Goal: Task Accomplishment & Management: Manage account settings

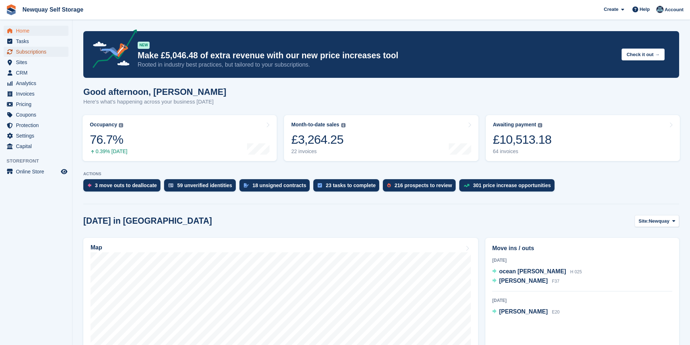
click at [36, 52] on span "Subscriptions" at bounding box center [37, 52] width 43 height 10
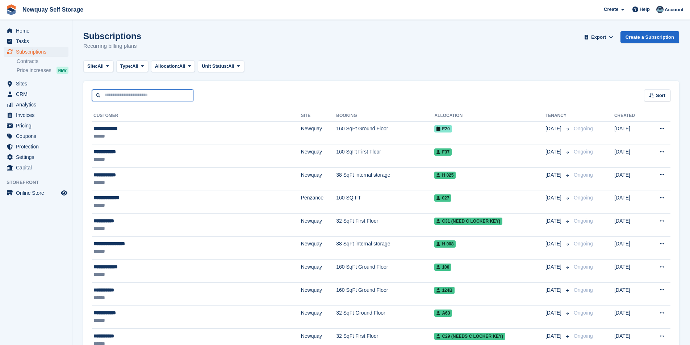
click at [139, 97] on input "text" at bounding box center [142, 95] width 101 height 12
type input "****"
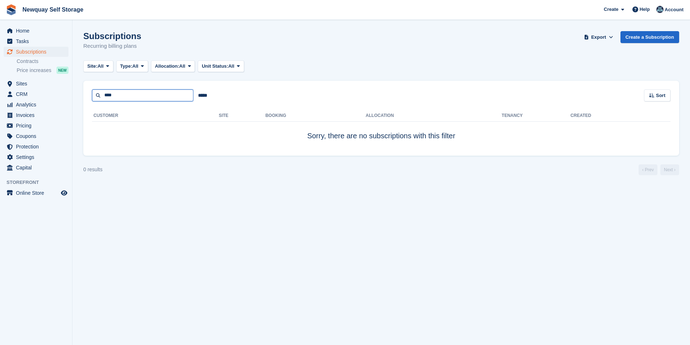
click at [139, 96] on input "****" at bounding box center [142, 95] width 101 height 12
type input "****"
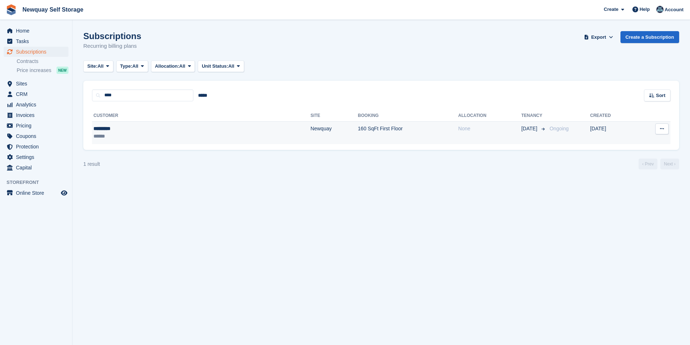
click at [106, 126] on div "*********" at bounding box center [141, 129] width 96 height 8
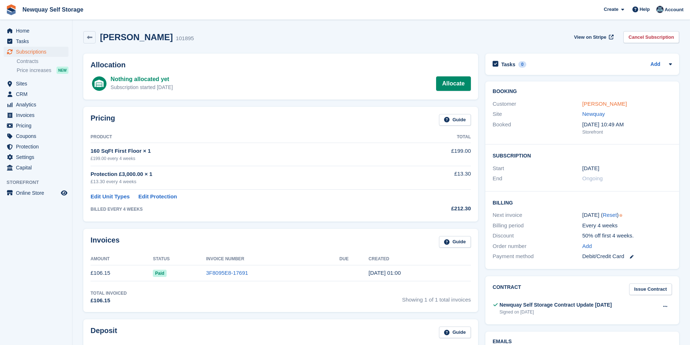
click at [607, 101] on link "Emma Bond" at bounding box center [605, 104] width 45 height 6
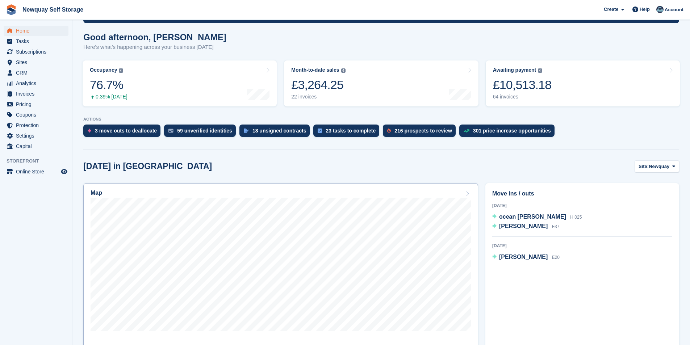
scroll to position [109, 0]
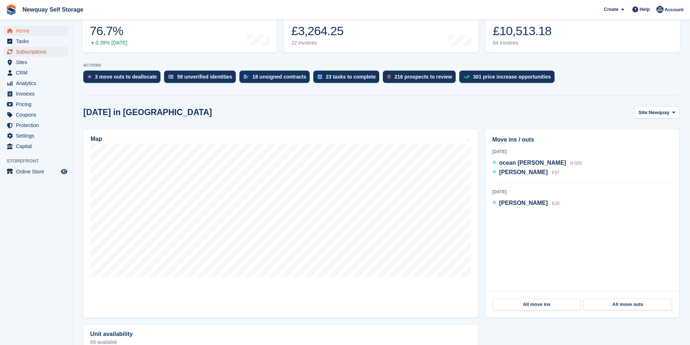
click at [33, 52] on span "Subscriptions" at bounding box center [37, 52] width 43 height 10
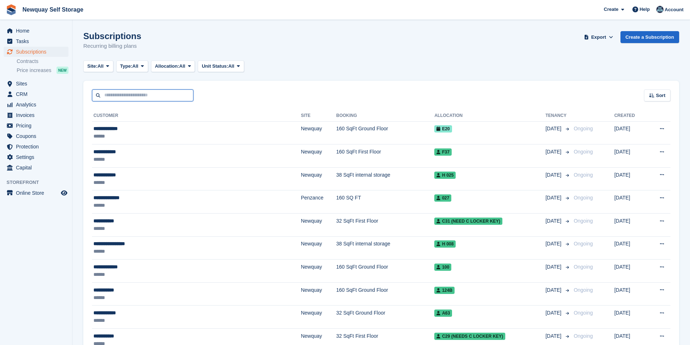
drag, startPoint x: 131, startPoint y: 98, endPoint x: 145, endPoint y: 96, distance: 13.6
click at [131, 98] on input "text" at bounding box center [142, 95] width 101 height 12
type input "****"
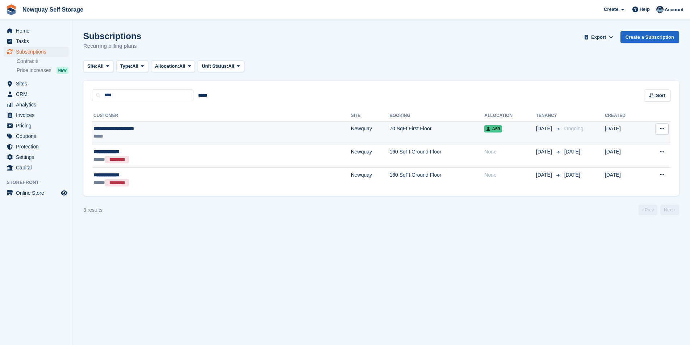
click at [127, 128] on div "**********" at bounding box center [163, 129] width 140 height 8
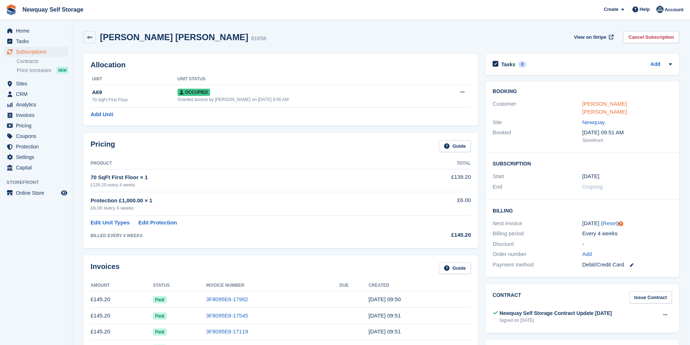
click at [627, 103] on link "[PERSON_NAME] [PERSON_NAME]" at bounding box center [605, 108] width 45 height 14
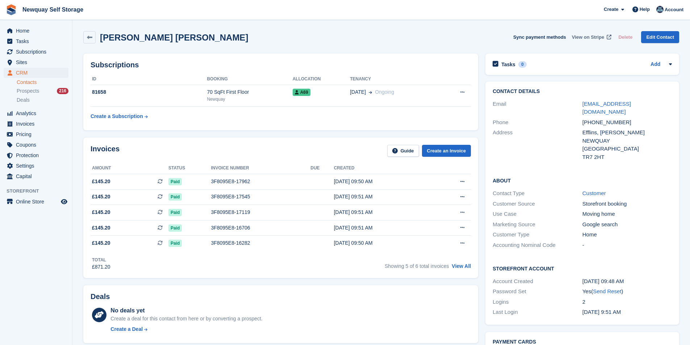
click at [595, 37] on span "View on Stripe" at bounding box center [588, 37] width 32 height 7
click at [36, 49] on span "Subscriptions" at bounding box center [37, 52] width 43 height 10
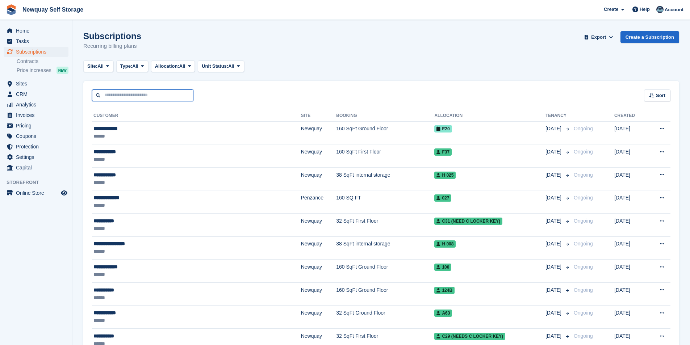
click at [138, 97] on input "text" at bounding box center [142, 95] width 101 height 12
type input "****"
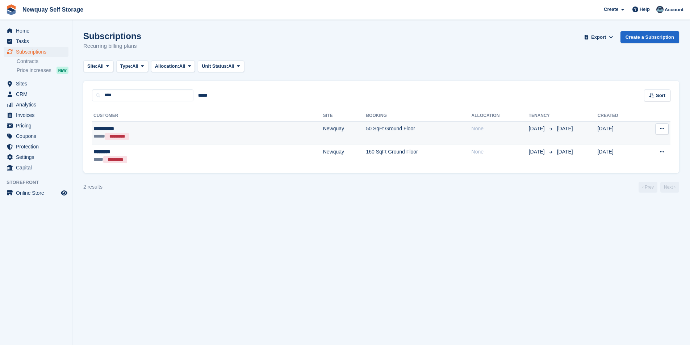
click at [105, 127] on div "**********" at bounding box center [149, 129] width 112 height 8
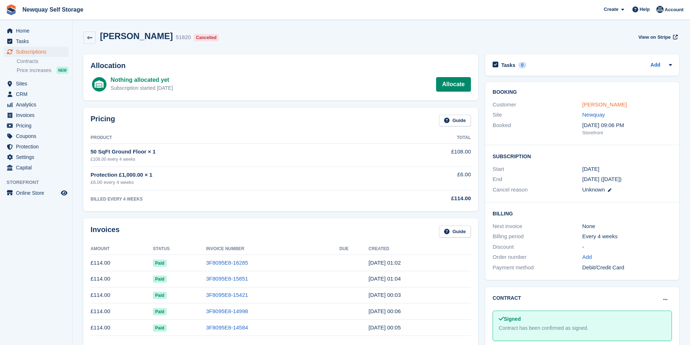
click at [598, 105] on link "Daniel Bird" at bounding box center [605, 104] width 45 height 6
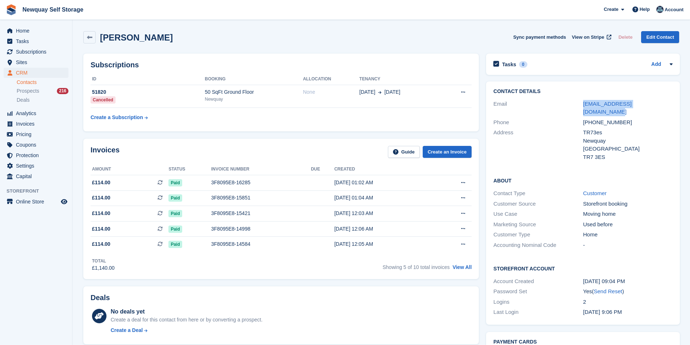
drag, startPoint x: 663, startPoint y: 106, endPoint x: 581, endPoint y: 109, distance: 81.2
click at [581, 109] on div "Email swiftsolutions111@gmail.com" at bounding box center [582, 108] width 179 height 18
copy div "swiftsolutions111@gmail.com"
click at [29, 43] on span "Tasks" at bounding box center [37, 41] width 43 height 10
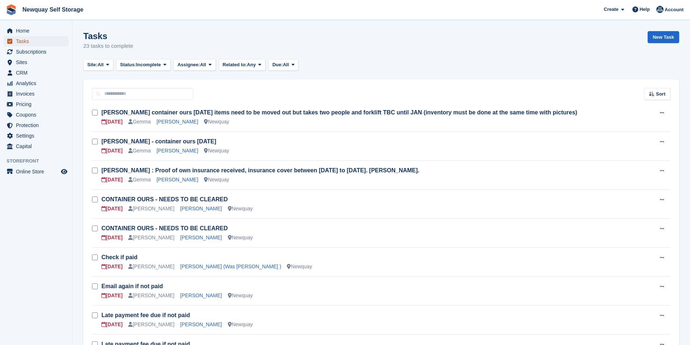
click at [30, 40] on span "Tasks" at bounding box center [37, 41] width 43 height 10
click at [31, 32] on span "Home" at bounding box center [37, 31] width 43 height 10
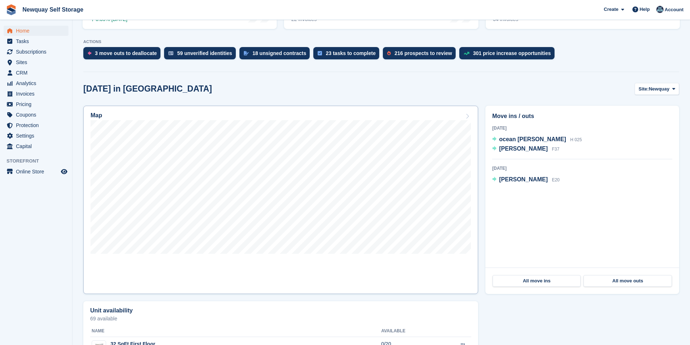
scroll to position [110, 0]
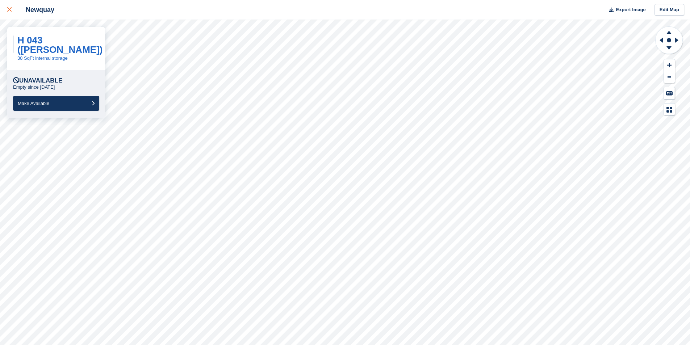
click at [11, 9] on icon at bounding box center [9, 9] width 4 height 4
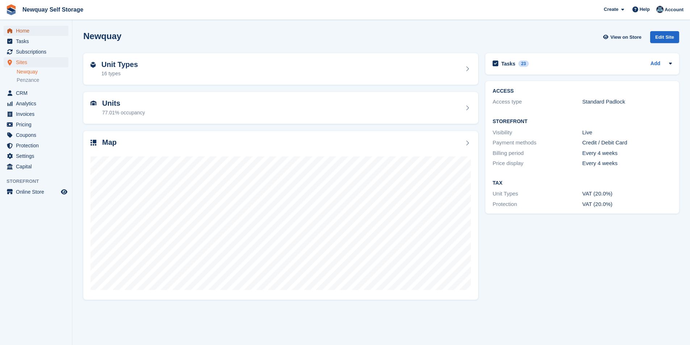
click at [30, 35] on span "Home" at bounding box center [37, 31] width 43 height 10
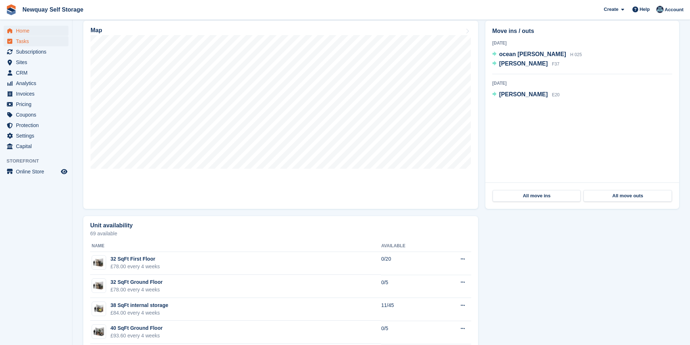
scroll to position [509, 0]
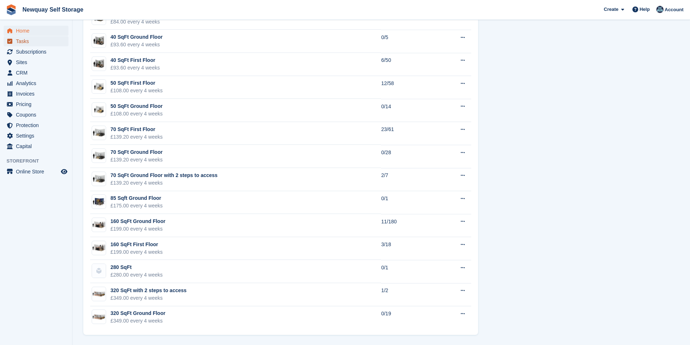
click at [25, 39] on span "Tasks" at bounding box center [37, 41] width 43 height 10
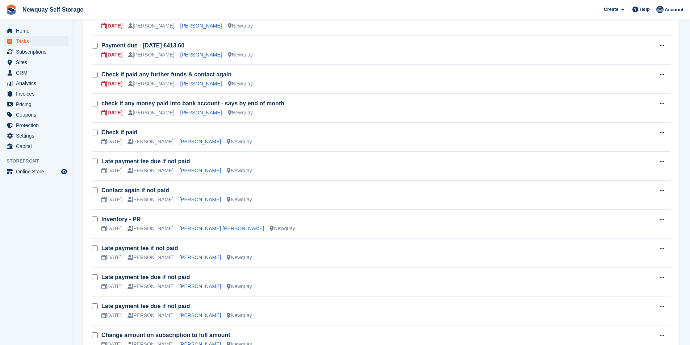
scroll to position [457, 0]
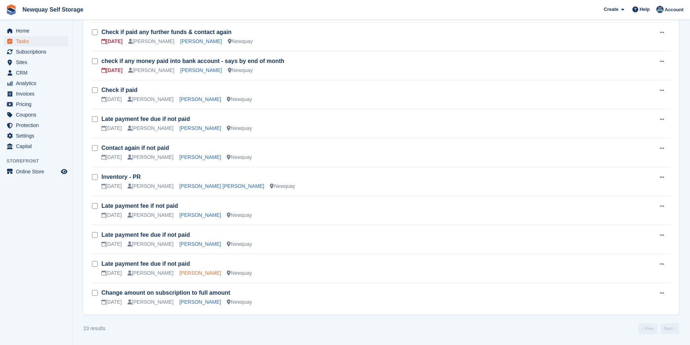
click at [200, 274] on link "James Steven Hemming" at bounding box center [200, 273] width 42 height 6
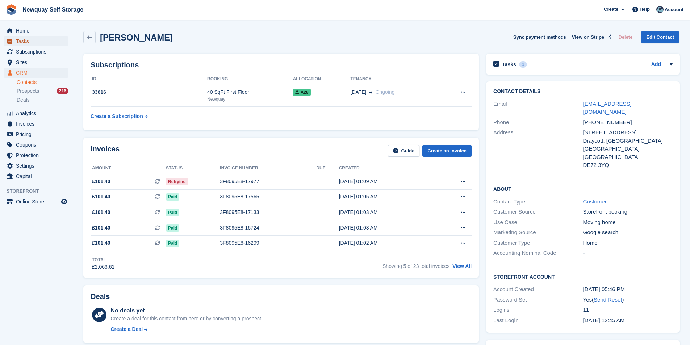
click at [36, 41] on span "Tasks" at bounding box center [37, 41] width 43 height 10
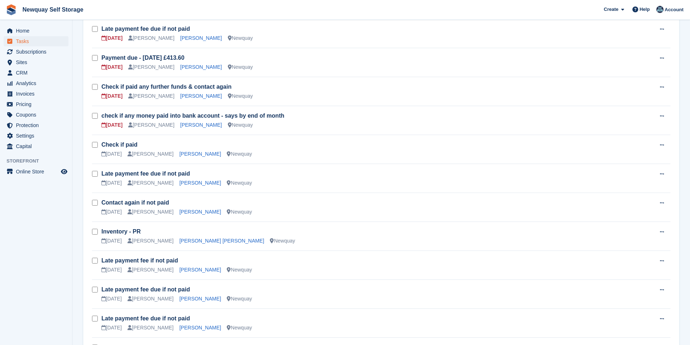
scroll to position [457, 0]
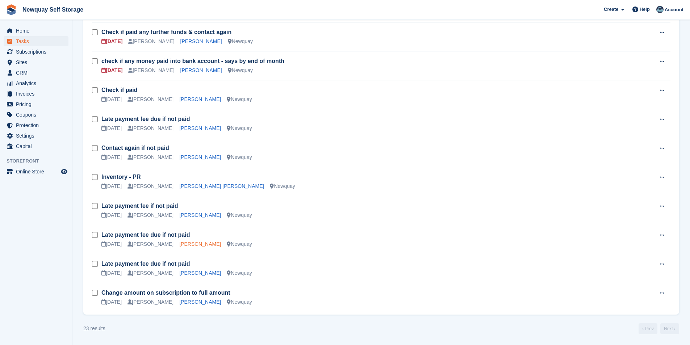
click at [193, 244] on link "[PERSON_NAME]" at bounding box center [200, 244] width 42 height 6
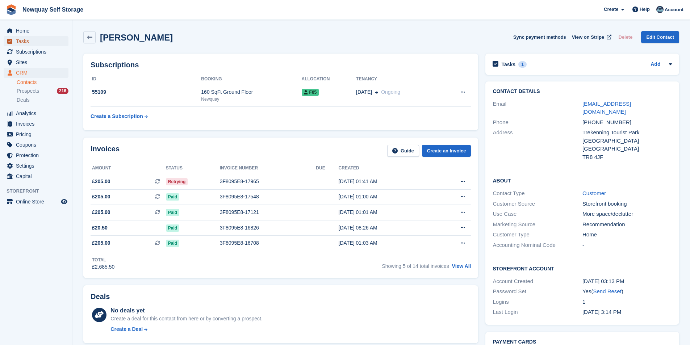
click at [41, 43] on span "Tasks" at bounding box center [37, 41] width 43 height 10
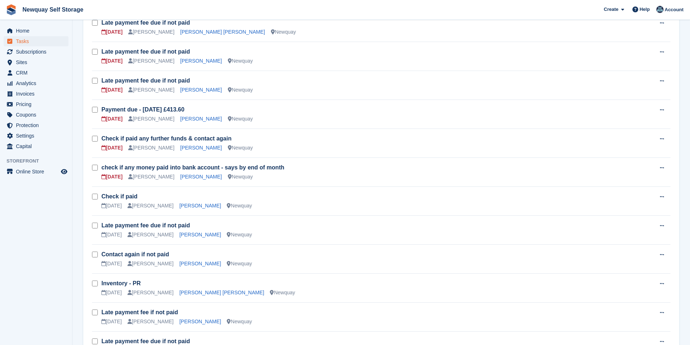
scroll to position [457, 0]
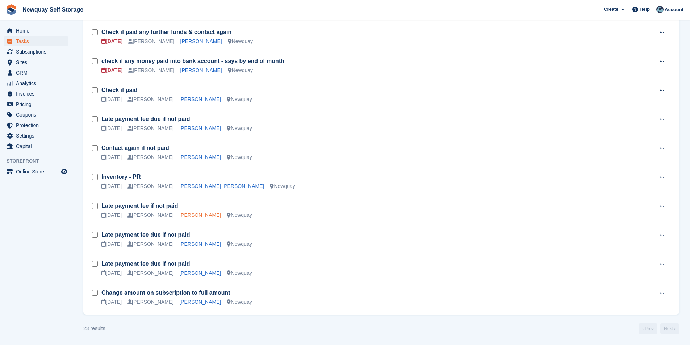
click at [193, 215] on link "Julie Westerman" at bounding box center [200, 215] width 42 height 6
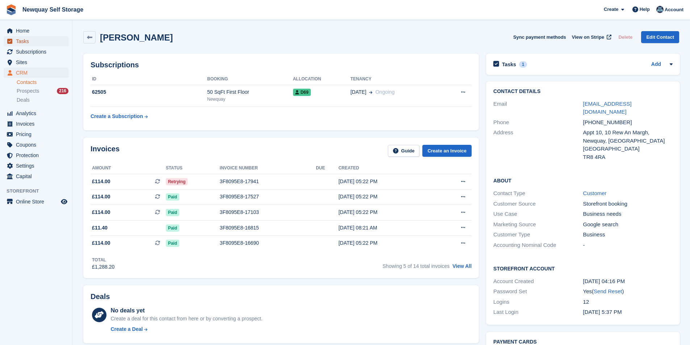
click at [37, 43] on span "Tasks" at bounding box center [37, 41] width 43 height 10
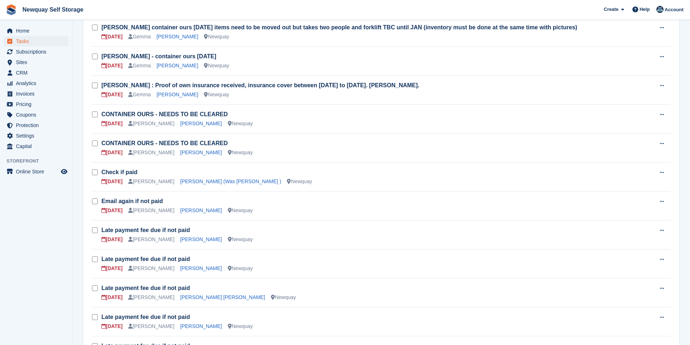
scroll to position [181, 0]
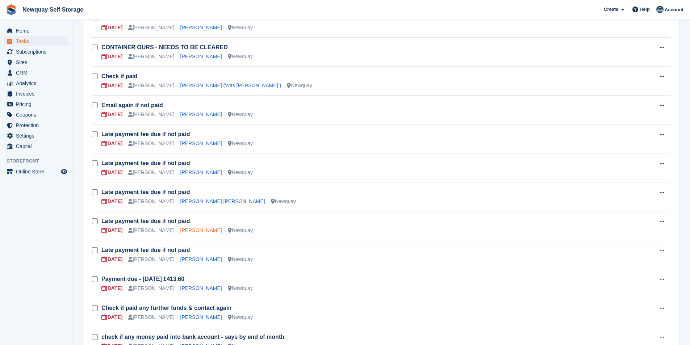
click at [180, 230] on link "Gina Blower" at bounding box center [201, 231] width 42 height 6
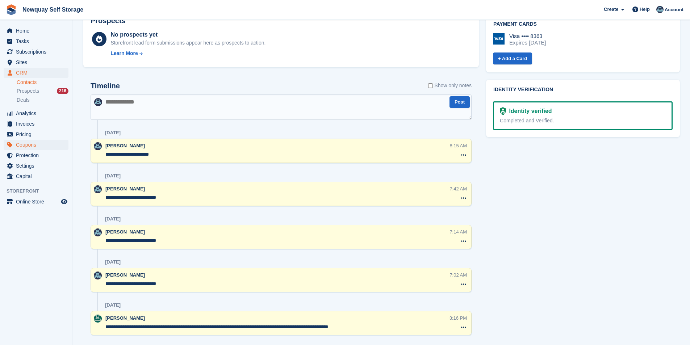
scroll to position [342, 0]
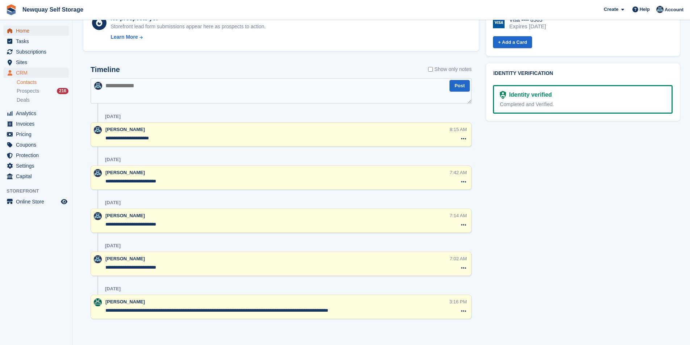
click at [43, 35] on span "Home" at bounding box center [37, 31] width 43 height 10
click at [31, 39] on span "Tasks" at bounding box center [37, 41] width 43 height 10
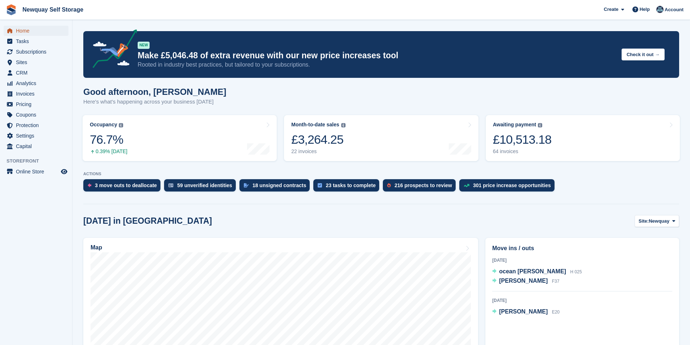
click at [35, 31] on span "Home" at bounding box center [37, 31] width 43 height 10
click at [34, 50] on span "Subscriptions" at bounding box center [37, 52] width 43 height 10
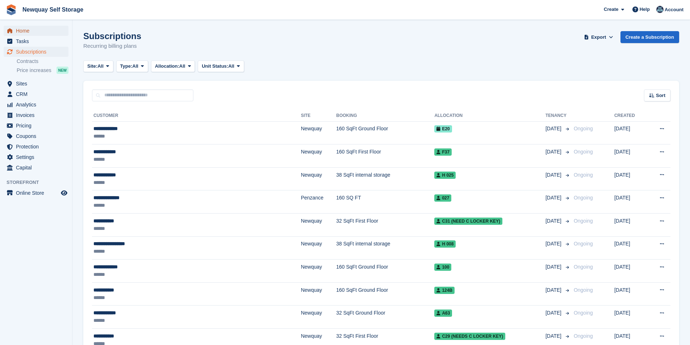
click at [28, 28] on span "Home" at bounding box center [37, 31] width 43 height 10
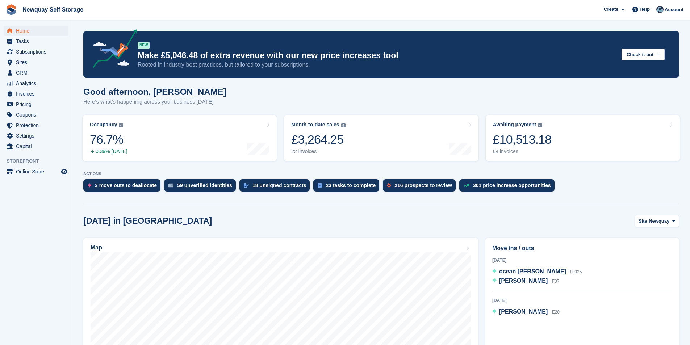
scroll to position [145, 0]
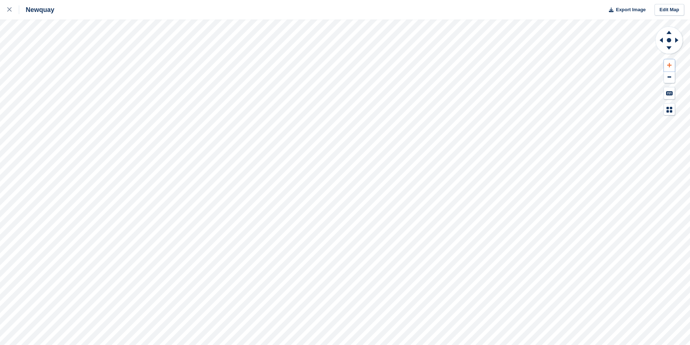
click at [671, 65] on icon at bounding box center [669, 65] width 4 height 5
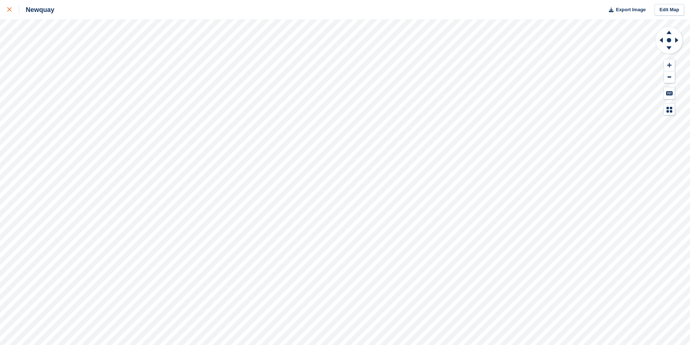
click at [9, 11] on icon at bounding box center [9, 9] width 4 height 4
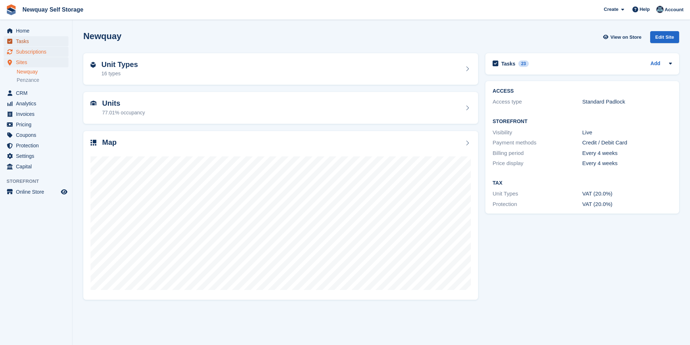
click at [43, 45] on span "Tasks" at bounding box center [37, 41] width 43 height 10
click at [39, 49] on span "Subscriptions" at bounding box center [37, 52] width 43 height 10
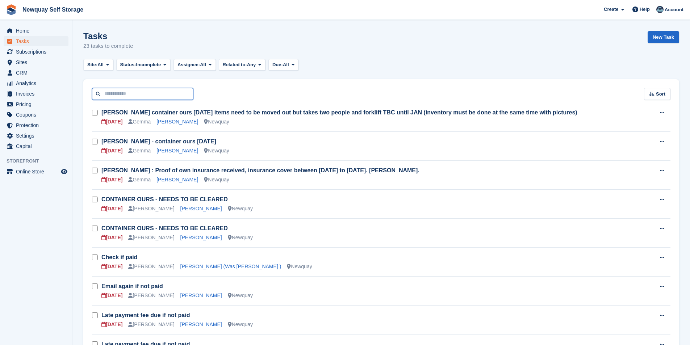
click at [133, 98] on input "text" at bounding box center [142, 94] width 101 height 12
click at [33, 30] on span "Home" at bounding box center [37, 31] width 43 height 10
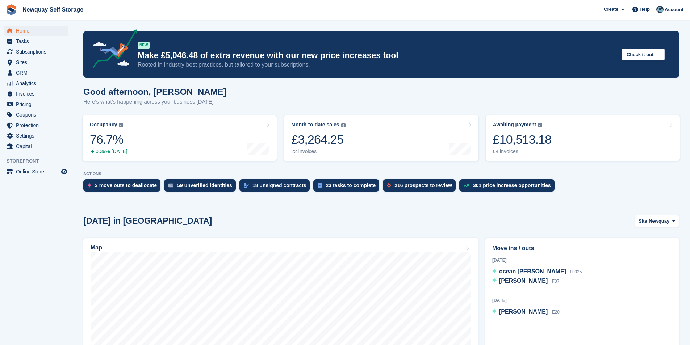
scroll to position [109, 0]
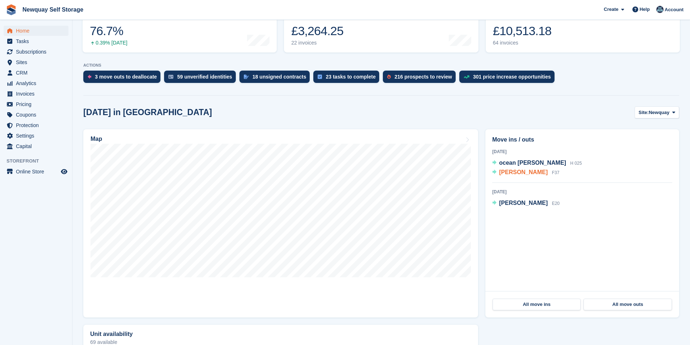
click at [522, 171] on span "[PERSON_NAME]" at bounding box center [523, 172] width 49 height 6
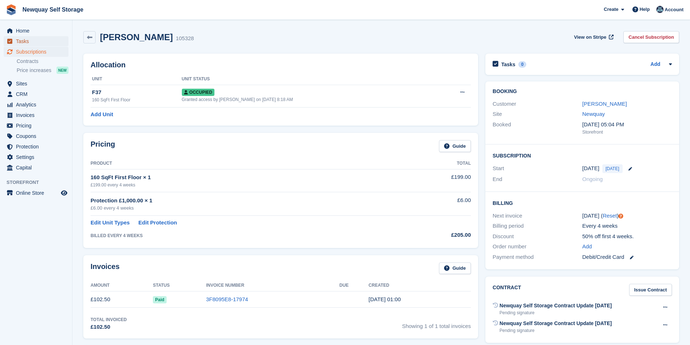
click at [25, 41] on span "Tasks" at bounding box center [37, 41] width 43 height 10
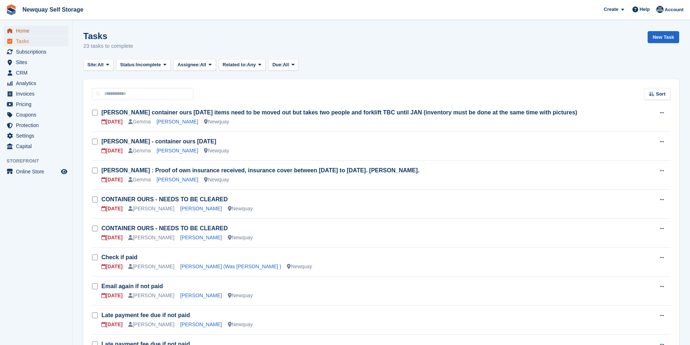
click at [23, 32] on span "Home" at bounding box center [37, 31] width 43 height 10
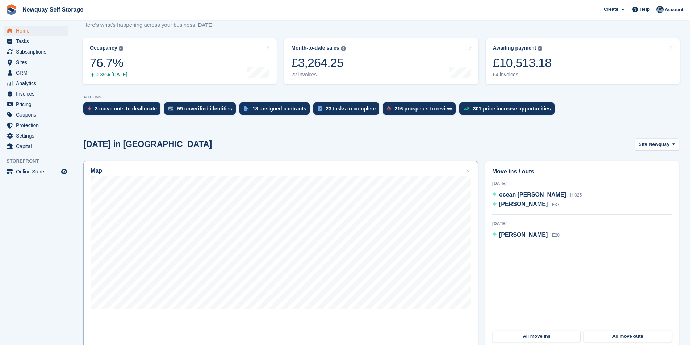
scroll to position [72, 0]
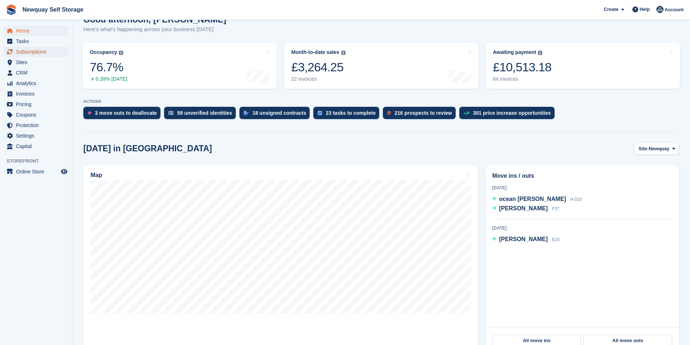
click at [22, 50] on span "Subscriptions" at bounding box center [37, 52] width 43 height 10
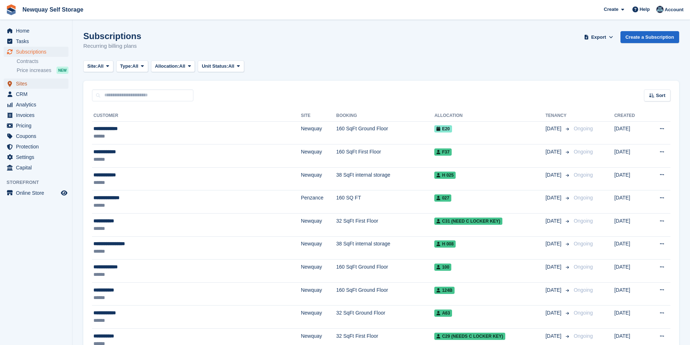
click at [25, 84] on span "Sites" at bounding box center [37, 84] width 43 height 10
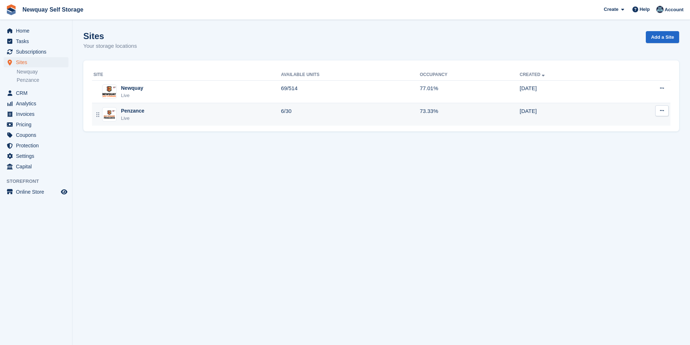
click at [130, 113] on div "Penzance" at bounding box center [133, 111] width 24 height 8
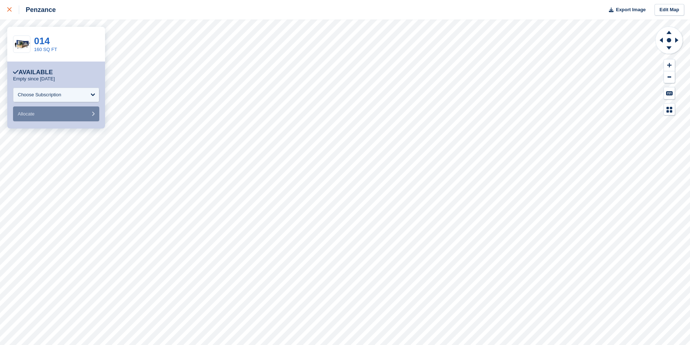
click at [10, 11] on icon at bounding box center [9, 9] width 4 height 4
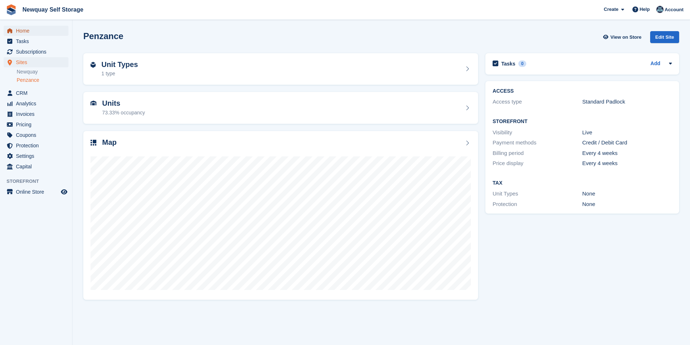
click at [29, 30] on span "Home" at bounding box center [37, 31] width 43 height 10
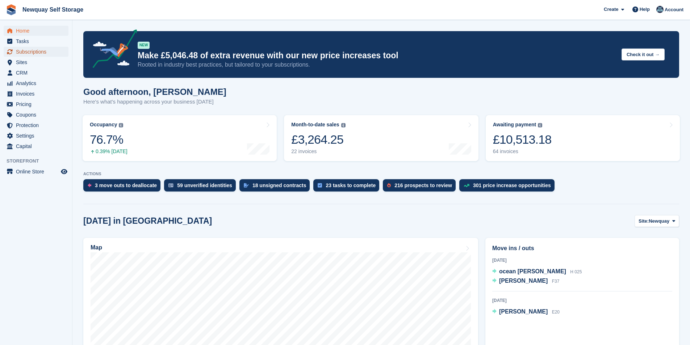
click at [40, 47] on span "Subscriptions" at bounding box center [37, 52] width 43 height 10
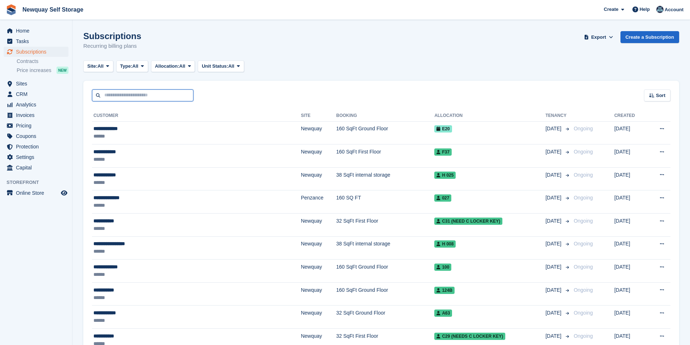
click at [129, 95] on input "text" at bounding box center [142, 95] width 101 height 12
type input "****"
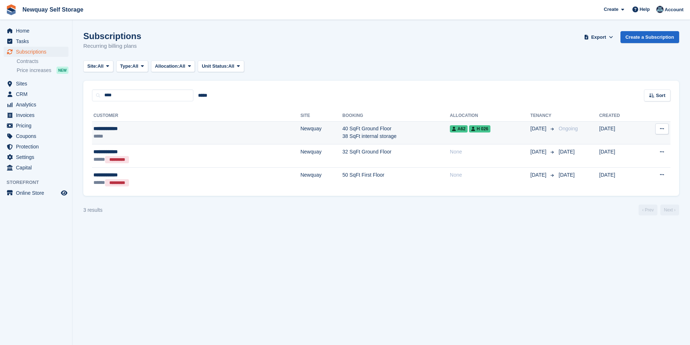
click at [114, 128] on div "**********" at bounding box center [145, 129] width 104 height 8
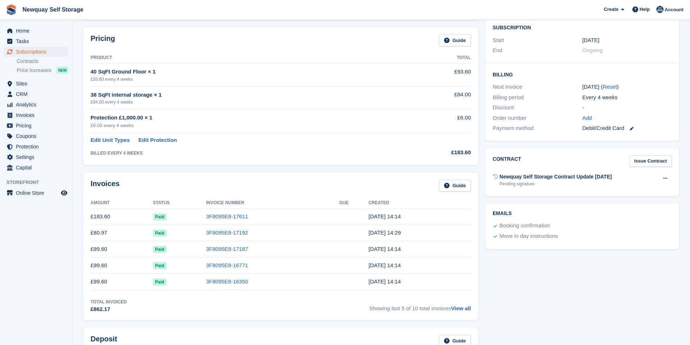
scroll to position [36, 0]
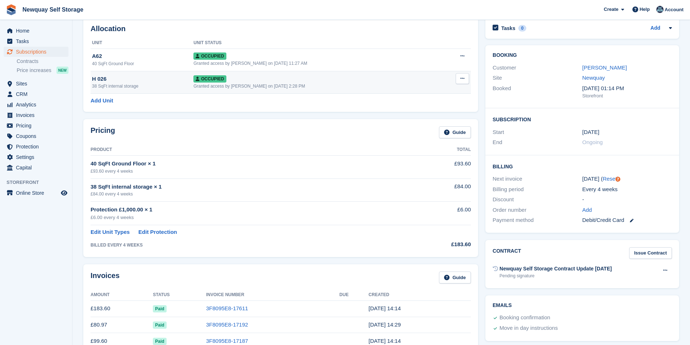
click at [262, 82] on div "Occupied" at bounding box center [315, 79] width 245 height 8
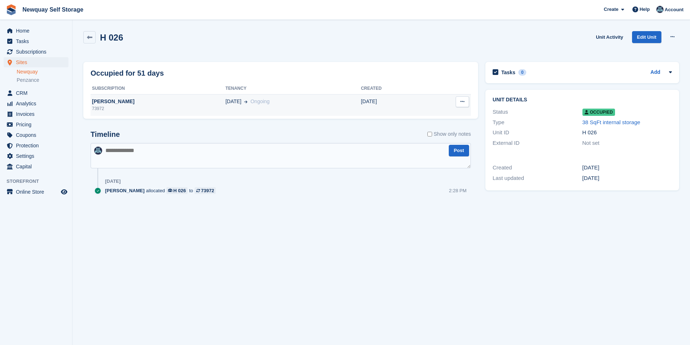
click at [114, 100] on div "[PERSON_NAME]" at bounding box center [158, 102] width 135 height 8
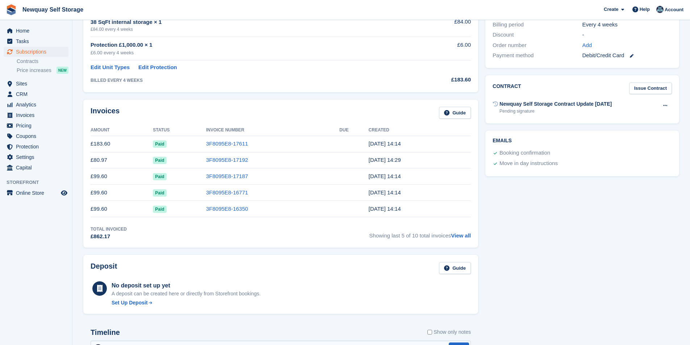
scroll to position [47, 0]
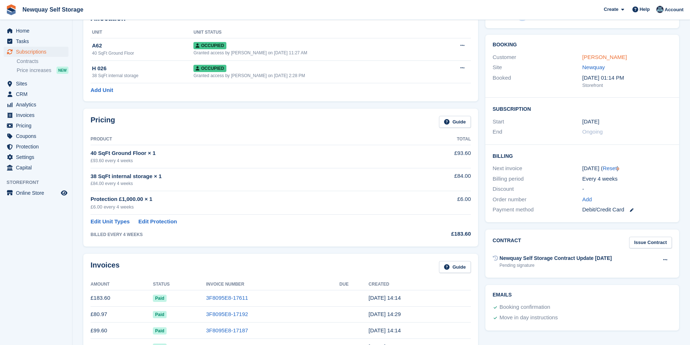
click at [603, 57] on link "[PERSON_NAME]" at bounding box center [605, 57] width 45 height 6
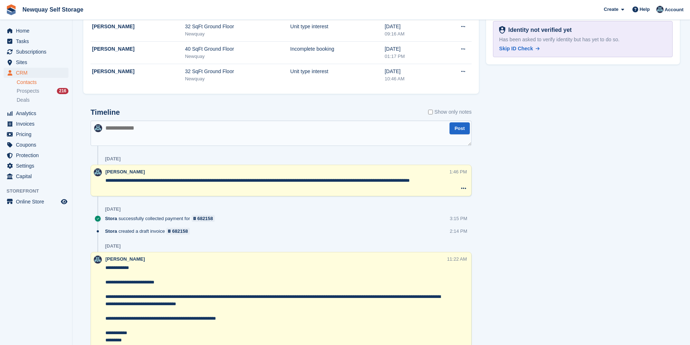
scroll to position [399, 0]
drag, startPoint x: 264, startPoint y: 179, endPoint x: 294, endPoint y: 179, distance: 30.1
click at [294, 179] on textarea "**********" at bounding box center [277, 184] width 344 height 14
click at [303, 185] on textarea "**********" at bounding box center [277, 184] width 344 height 14
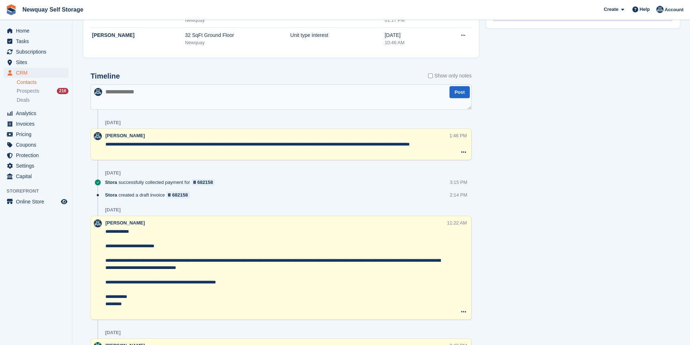
scroll to position [435, 0]
click at [145, 91] on textarea at bounding box center [281, 96] width 381 height 25
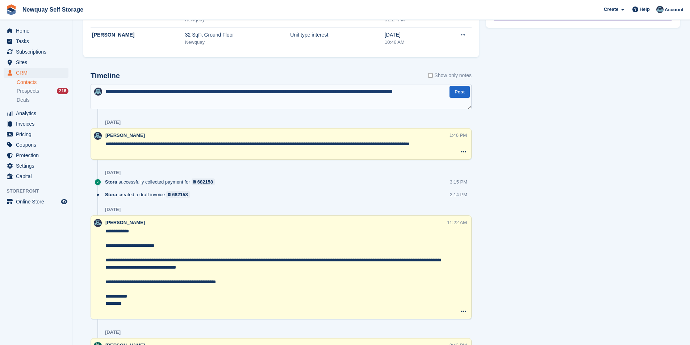
type textarea "**********"
drag, startPoint x: 560, startPoint y: 144, endPoint x: 558, endPoint y: 138, distance: 6.1
click at [560, 144] on div "Tasks 0 Add No tasks related to Adam Bascombe Contact Details Email damski1985@…" at bounding box center [583, 263] width 201 height 1296
click at [200, 119] on div "28 Aug" at bounding box center [288, 123] width 367 height 12
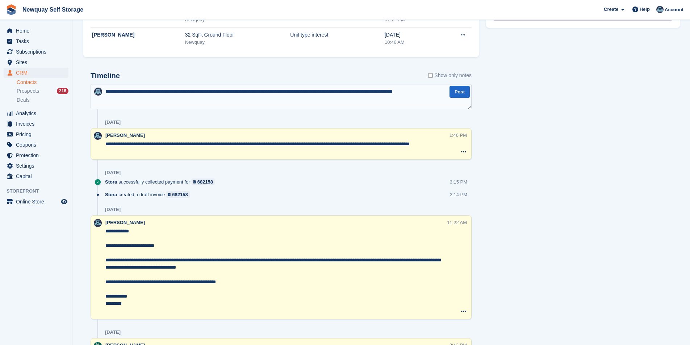
click at [163, 145] on textarea "**********" at bounding box center [277, 148] width 344 height 14
click at [145, 153] on textarea "**********" at bounding box center [277, 148] width 344 height 14
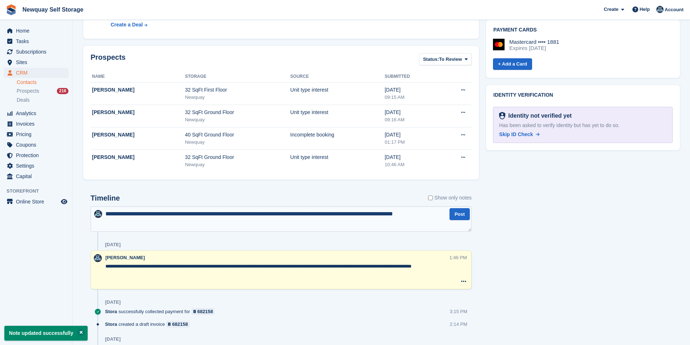
scroll to position [254, 0]
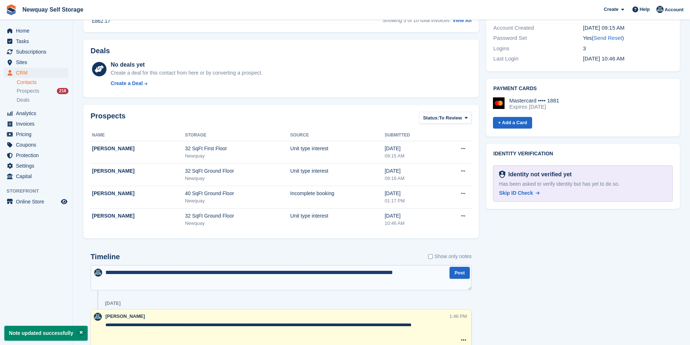
type textarea "**********"
click at [358, 301] on div "28 Aug" at bounding box center [288, 304] width 367 height 12
click at [292, 258] on div "Timeline Show only notes" at bounding box center [281, 259] width 381 height 13
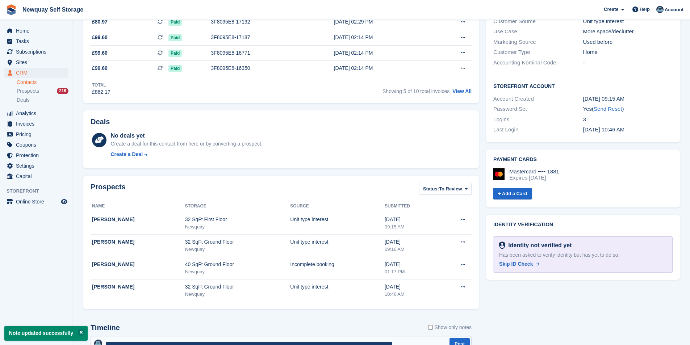
scroll to position [36, 0]
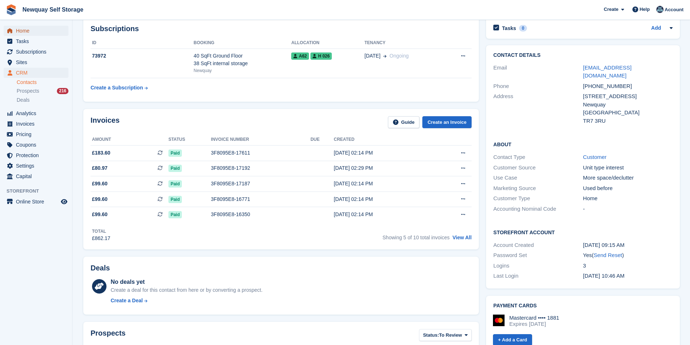
click at [25, 28] on span "Home" at bounding box center [37, 31] width 43 height 10
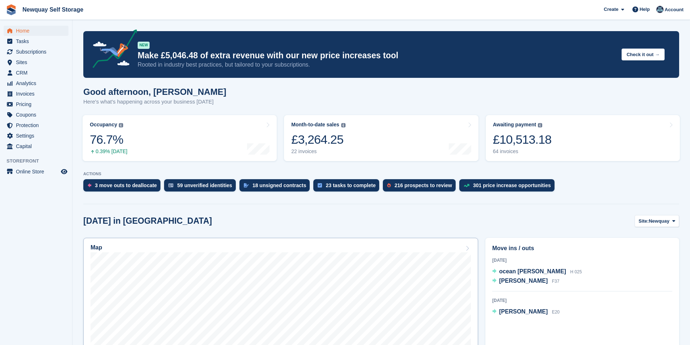
scroll to position [181, 0]
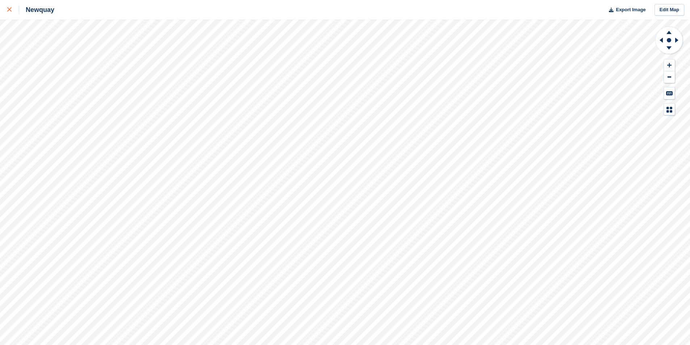
click at [11, 12] on icon at bounding box center [9, 9] width 4 height 4
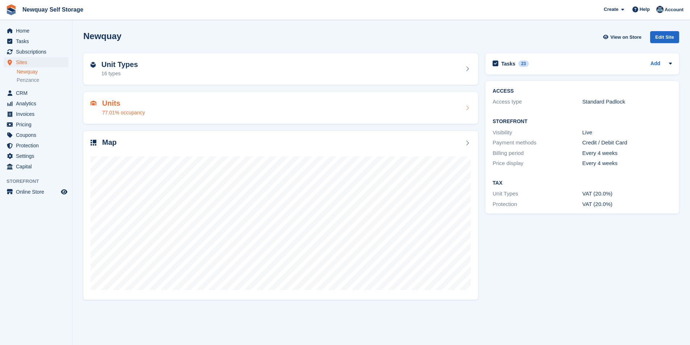
click at [122, 106] on h2 "Units" at bounding box center [123, 103] width 43 height 8
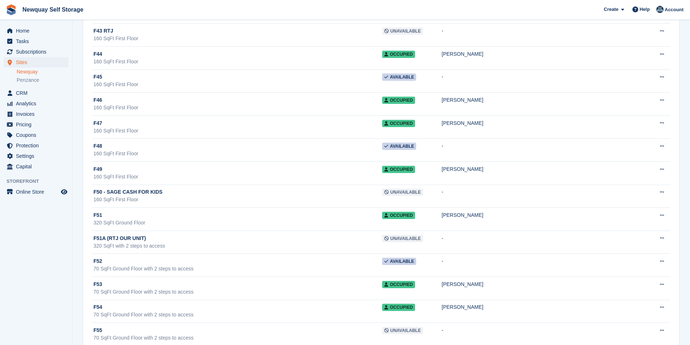
scroll to position [9712, 0]
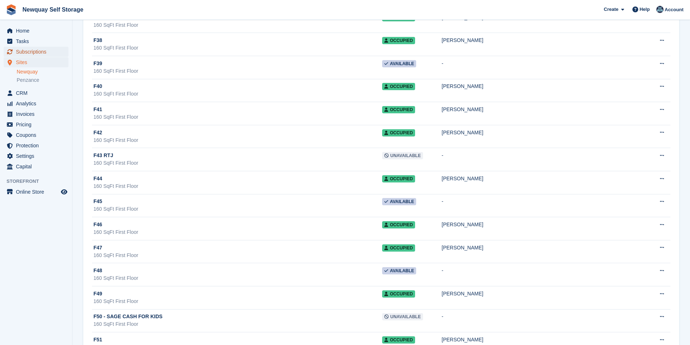
click at [41, 51] on span "Subscriptions" at bounding box center [37, 52] width 43 height 10
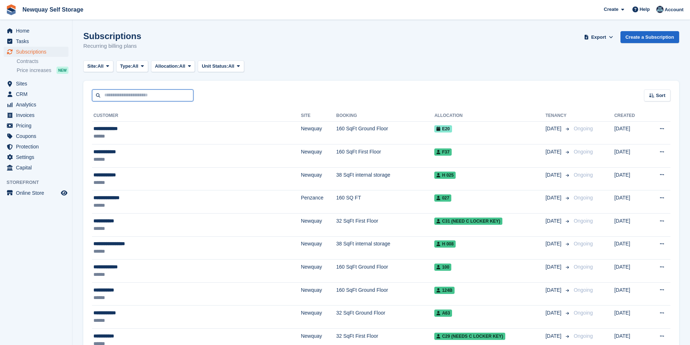
click at [133, 91] on input "text" at bounding box center [142, 95] width 101 height 12
type input "******"
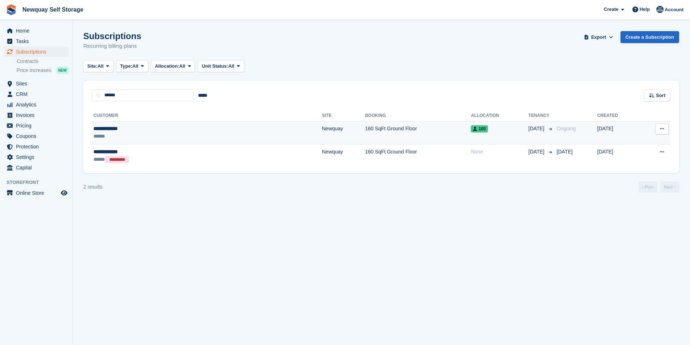
click at [118, 130] on div "**********" at bounding box center [148, 129] width 111 height 8
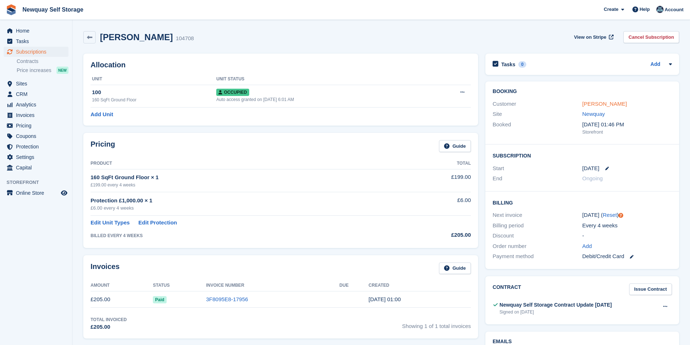
click at [606, 103] on link "[PERSON_NAME]" at bounding box center [605, 104] width 45 height 6
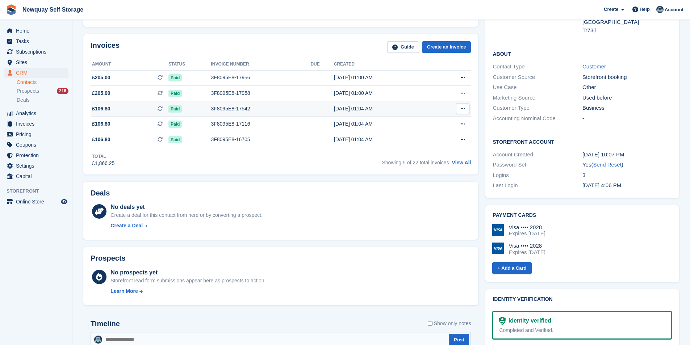
scroll to position [36, 0]
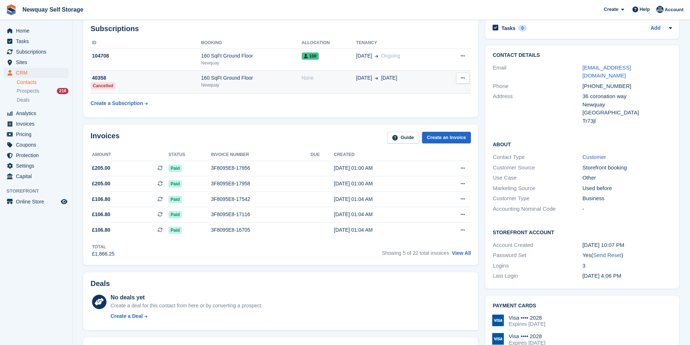
click at [103, 77] on div "40358" at bounding box center [146, 78] width 110 height 8
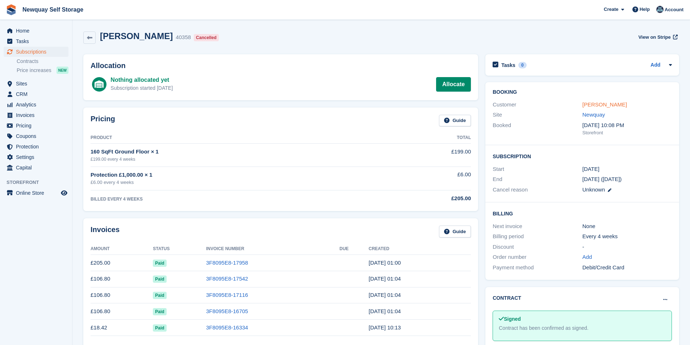
click at [594, 104] on link "[PERSON_NAME]" at bounding box center [605, 104] width 45 height 6
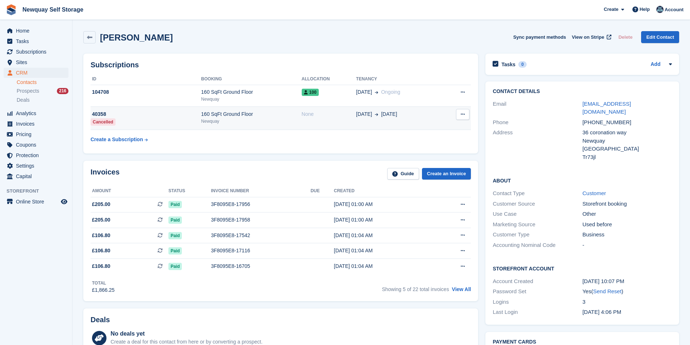
click at [464, 114] on icon at bounding box center [463, 114] width 4 height 5
click at [366, 131] on div "This subscription has already been cancelled." at bounding box center [364, 128] width 69 height 23
click at [226, 116] on div "160 SqFt Ground Floor" at bounding box center [251, 114] width 100 height 8
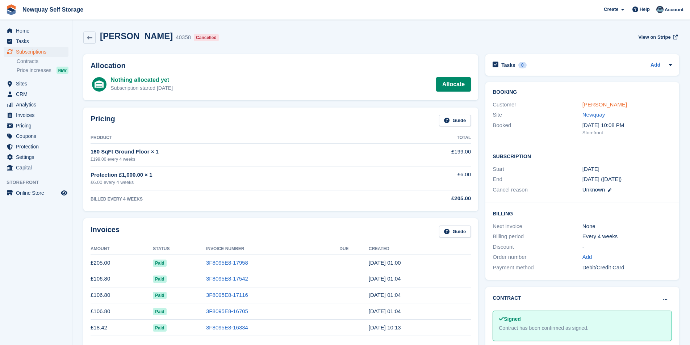
click at [606, 102] on link "[PERSON_NAME]" at bounding box center [605, 104] width 45 height 6
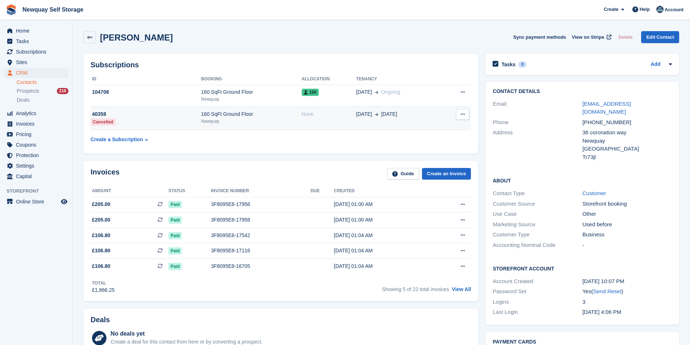
click at [466, 118] on button at bounding box center [462, 114] width 13 height 11
click at [333, 145] on table "ID Booking Allocation Tenancy 104708 160 SqFt Ground Floor Newquay 100 31 Aug O…" at bounding box center [281, 110] width 380 height 73
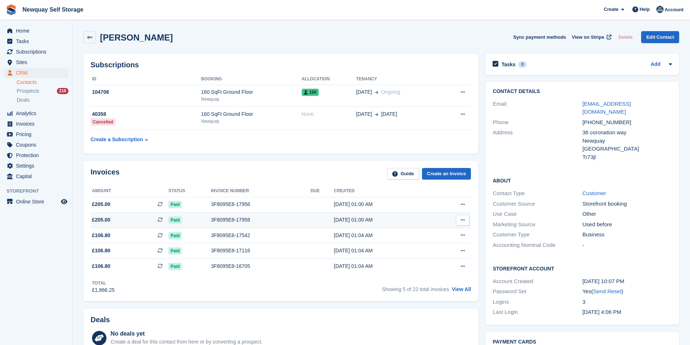
click at [230, 218] on div "3F8095E8-17958" at bounding box center [261, 220] width 100 height 8
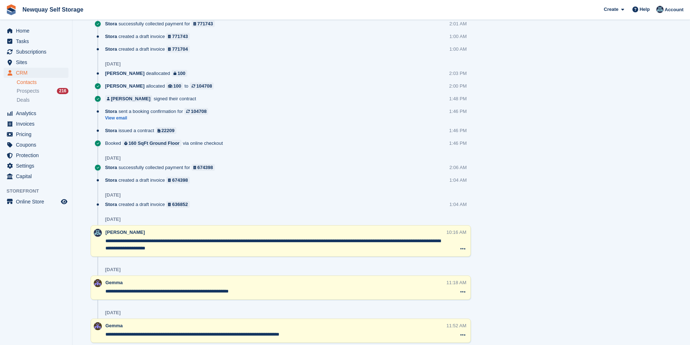
scroll to position [736, 0]
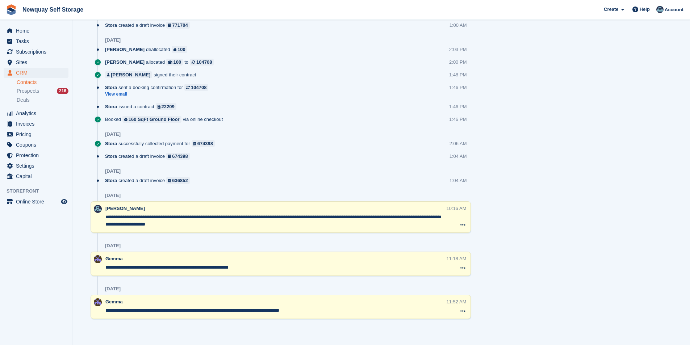
click at [160, 216] on textarea "**********" at bounding box center [275, 221] width 341 height 14
drag, startPoint x: 212, startPoint y: 219, endPoint x: 181, endPoint y: 215, distance: 31.4
click at [181, 215] on textarea "**********" at bounding box center [275, 221] width 341 height 14
click at [192, 217] on textarea "**********" at bounding box center [275, 221] width 341 height 14
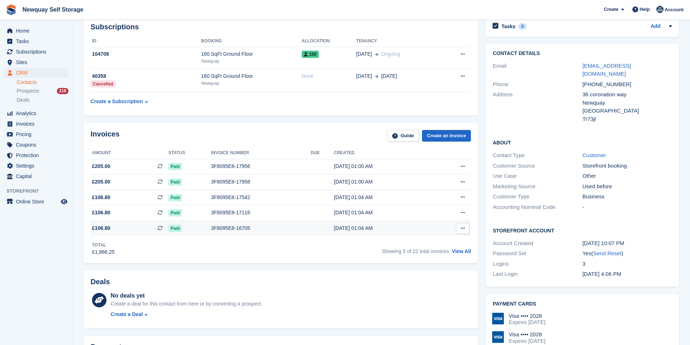
scroll to position [0, 0]
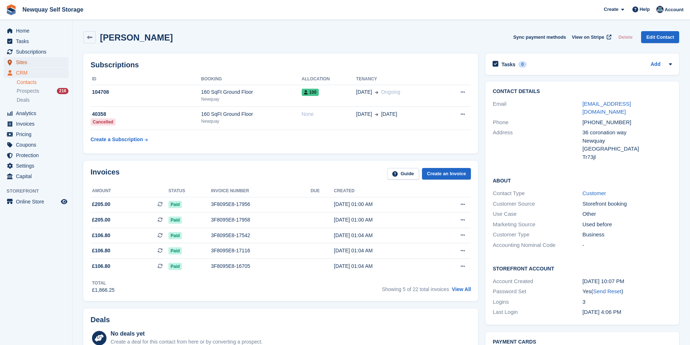
click at [29, 61] on span "Sites" at bounding box center [37, 62] width 43 height 10
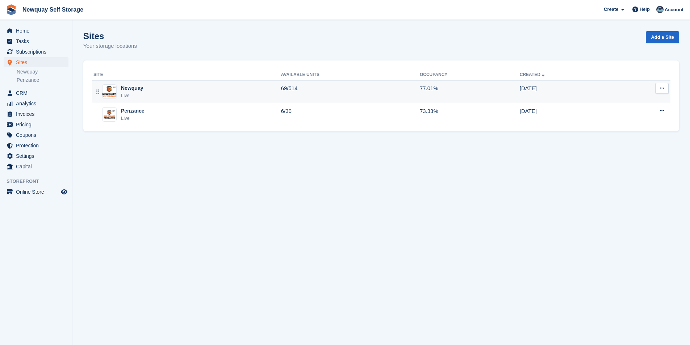
click at [138, 94] on div "Live" at bounding box center [132, 95] width 22 height 7
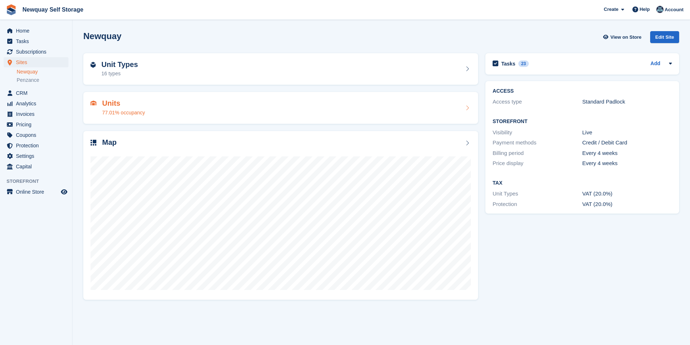
click at [112, 104] on h2 "Units" at bounding box center [123, 103] width 43 height 8
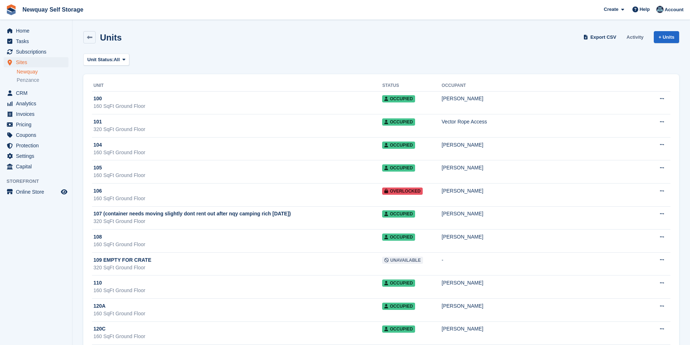
click at [638, 38] on link "Activity" at bounding box center [635, 37] width 23 height 12
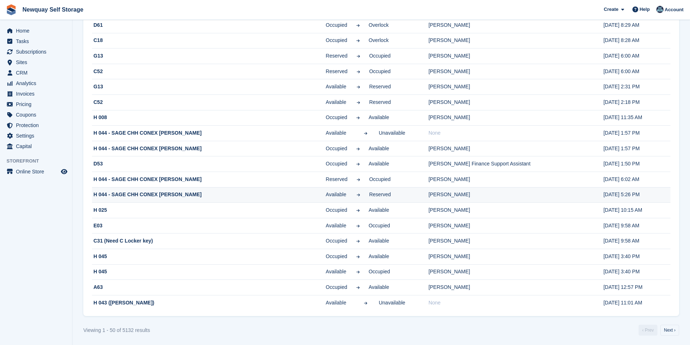
scroll to position [556, 0]
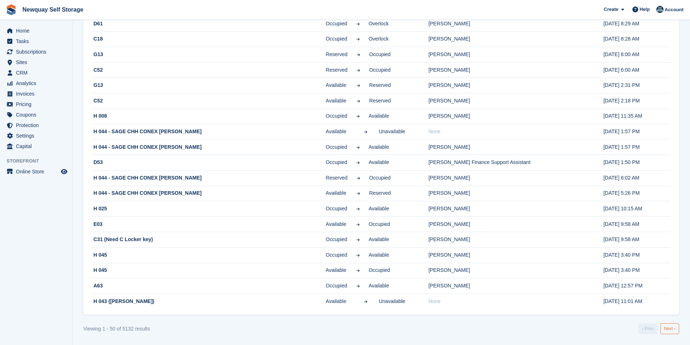
click at [675, 330] on link "Next ›" at bounding box center [669, 329] width 19 height 11
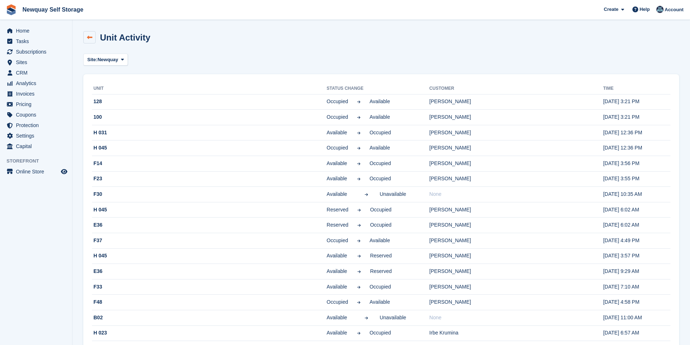
click at [87, 35] on icon at bounding box center [89, 37] width 5 height 5
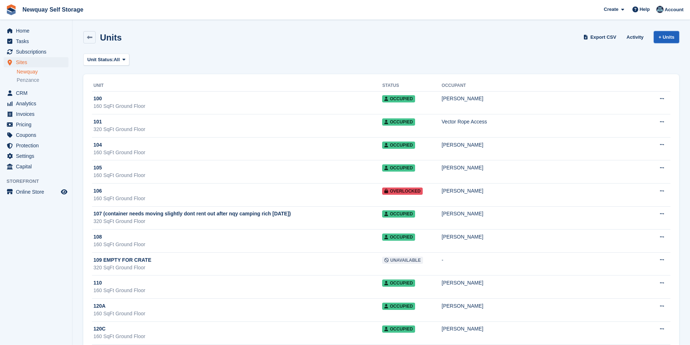
click at [660, 37] on link "+ Units" at bounding box center [666, 37] width 25 height 12
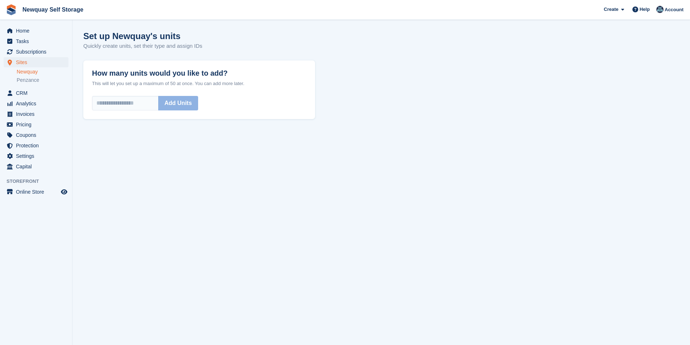
click at [447, 101] on div "How many units would you like to add? This will let you set up a maximum of 50 …" at bounding box center [381, 90] width 596 height 59
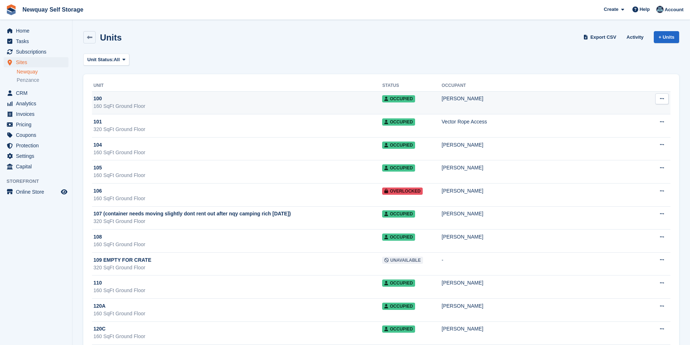
click at [494, 98] on div "Ashley Fenton" at bounding box center [545, 99] width 207 height 8
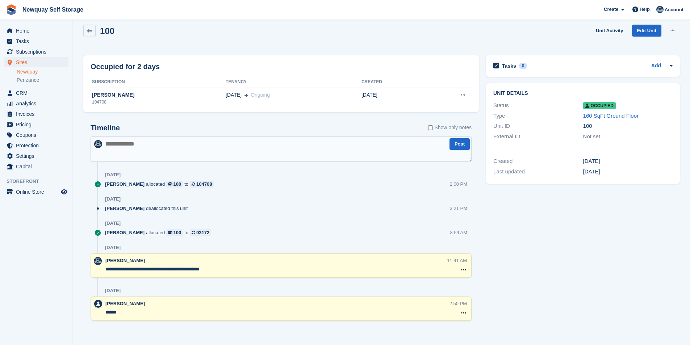
scroll to position [8, 0]
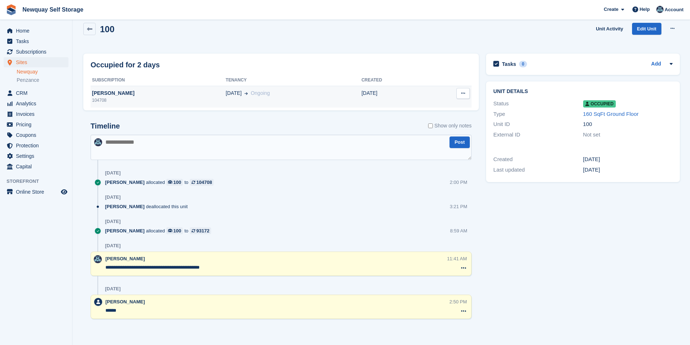
click at [114, 93] on div "[PERSON_NAME]" at bounding box center [158, 93] width 135 height 8
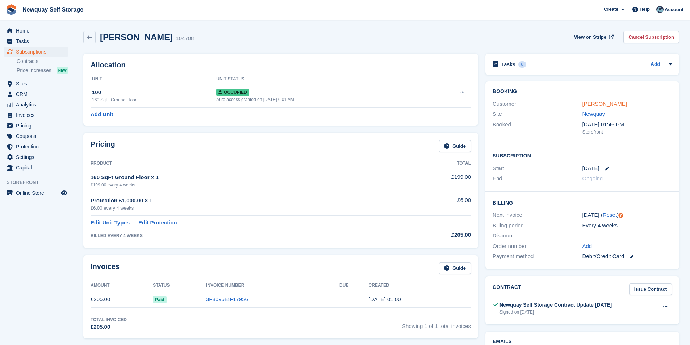
click at [603, 104] on link "[PERSON_NAME]" at bounding box center [605, 104] width 45 height 6
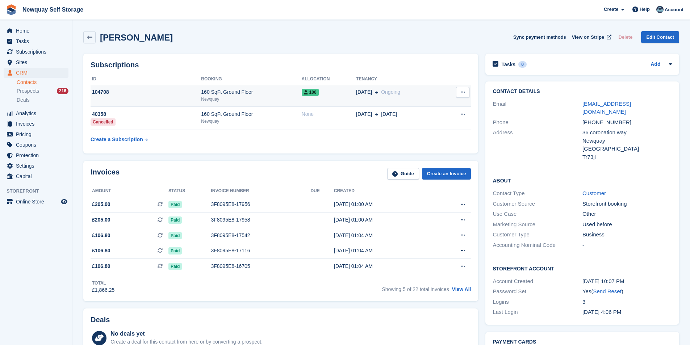
click at [212, 92] on div "160 SqFt Ground Floor" at bounding box center [251, 92] width 100 height 8
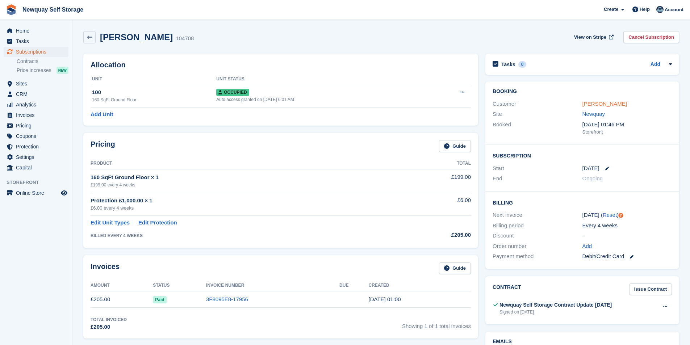
click at [601, 101] on link "[PERSON_NAME]" at bounding box center [605, 104] width 45 height 6
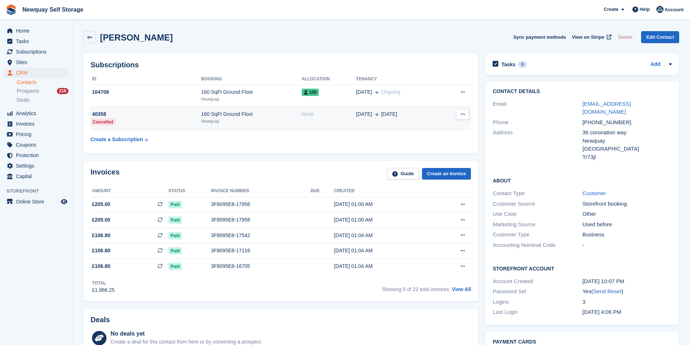
click at [220, 114] on div "160 SqFt Ground Floor" at bounding box center [251, 114] width 100 height 8
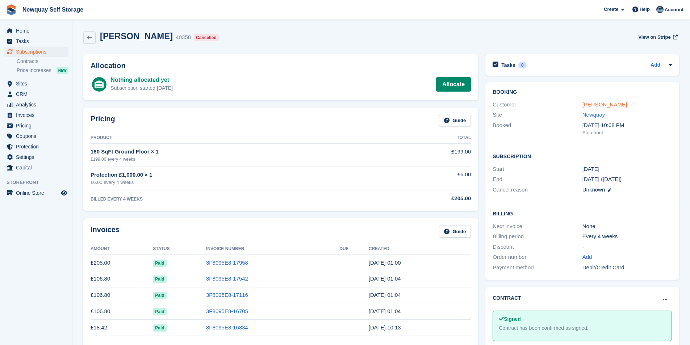
click at [613, 105] on link "[PERSON_NAME]" at bounding box center [605, 104] width 45 height 6
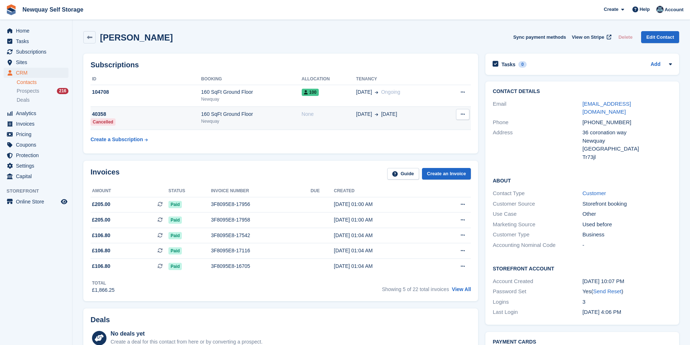
click at [213, 116] on div "160 SqFt Ground Floor" at bounding box center [251, 114] width 100 height 8
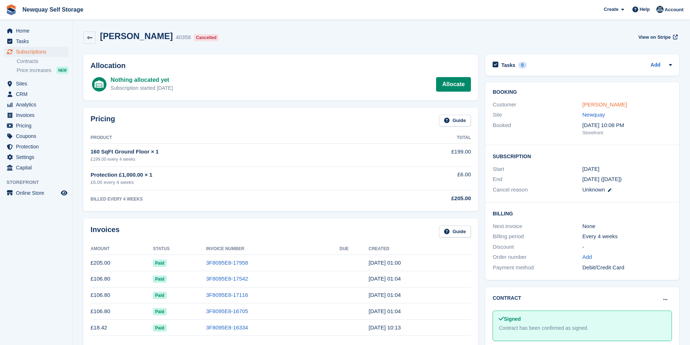
click at [608, 104] on link "Ashley Fenton" at bounding box center [605, 104] width 45 height 6
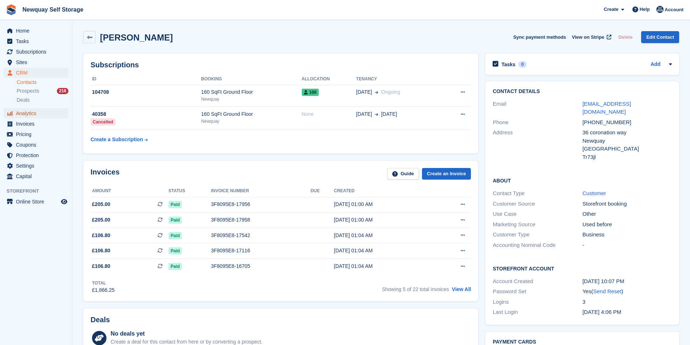
click at [33, 114] on span "Analytics" at bounding box center [37, 113] width 43 height 10
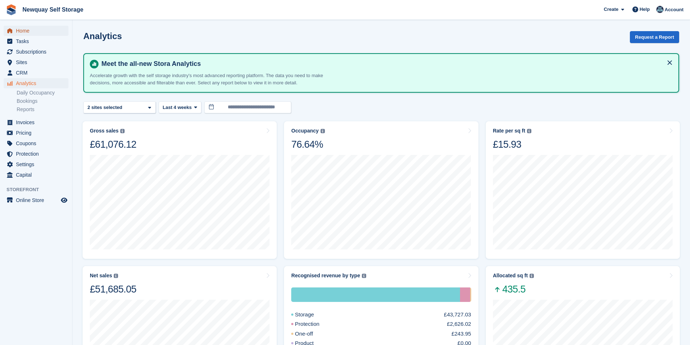
click at [29, 32] on span "Home" at bounding box center [37, 31] width 43 height 10
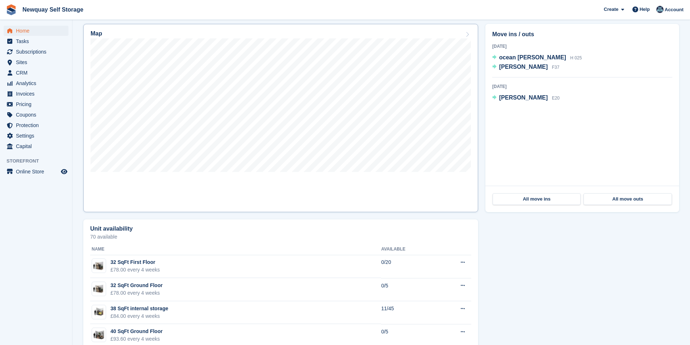
scroll to position [217, 0]
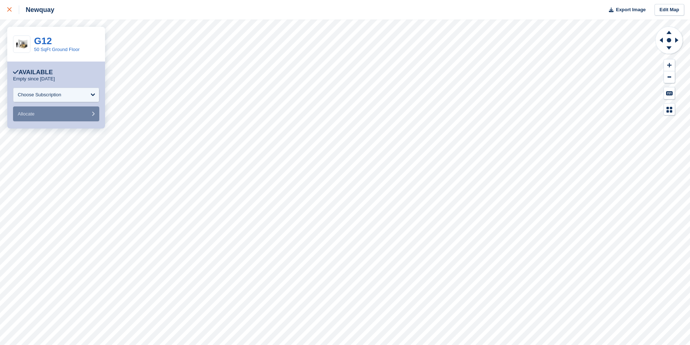
click at [11, 11] on icon at bounding box center [9, 9] width 4 height 4
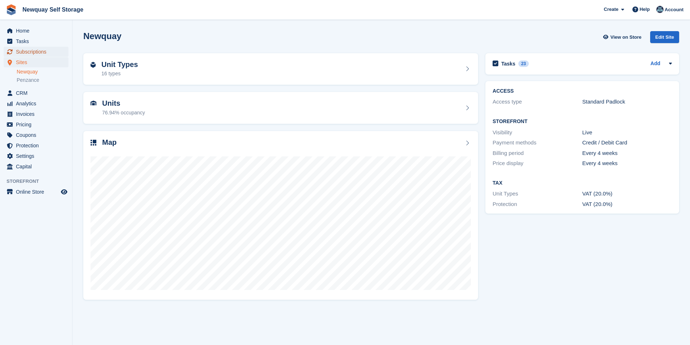
click at [31, 49] on span "Subscriptions" at bounding box center [37, 52] width 43 height 10
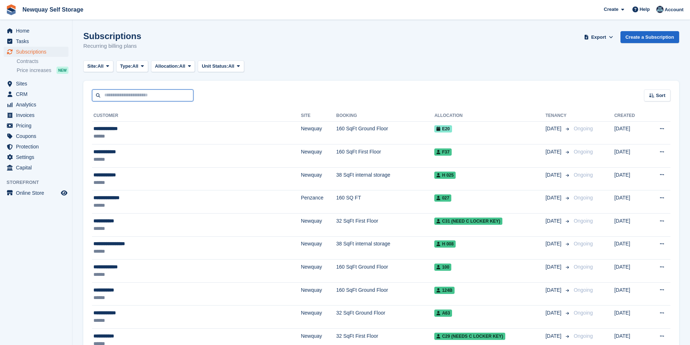
click at [153, 97] on input "text" at bounding box center [142, 95] width 101 height 12
type input "******"
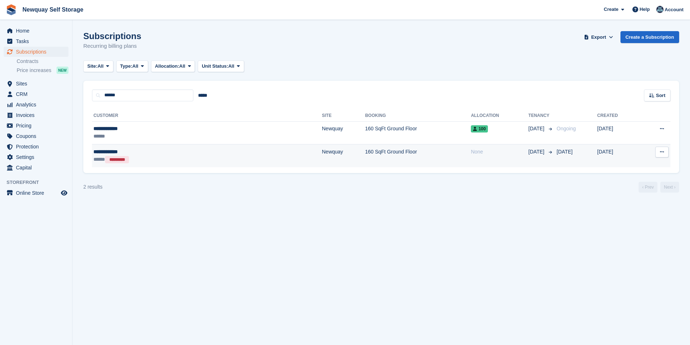
click at [663, 154] on icon at bounding box center [662, 152] width 4 height 5
click at [612, 166] on p "View customer" at bounding box center [633, 166] width 63 height 9
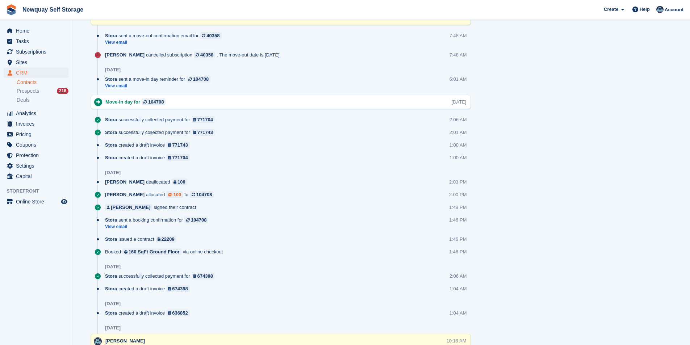
scroll to position [616, 0]
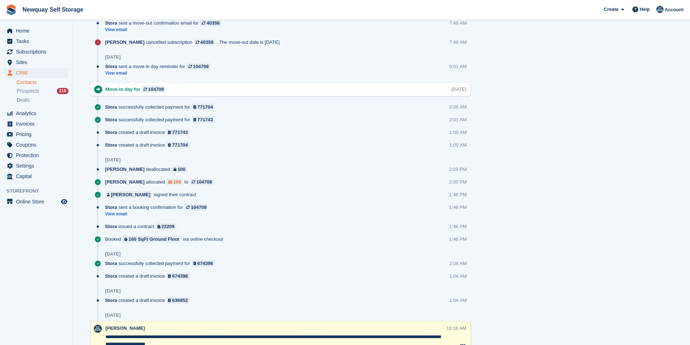
click at [174, 182] on div "100" at bounding box center [178, 182] width 8 height 7
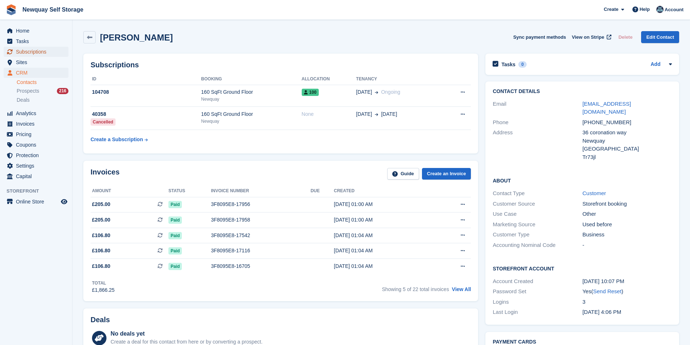
click at [39, 51] on span "Subscriptions" at bounding box center [37, 52] width 43 height 10
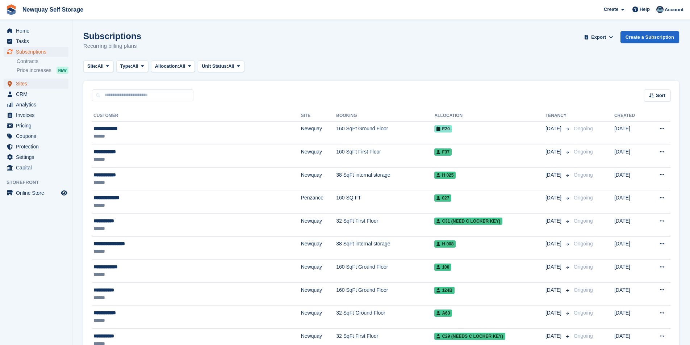
click at [32, 85] on span "Sites" at bounding box center [37, 84] width 43 height 10
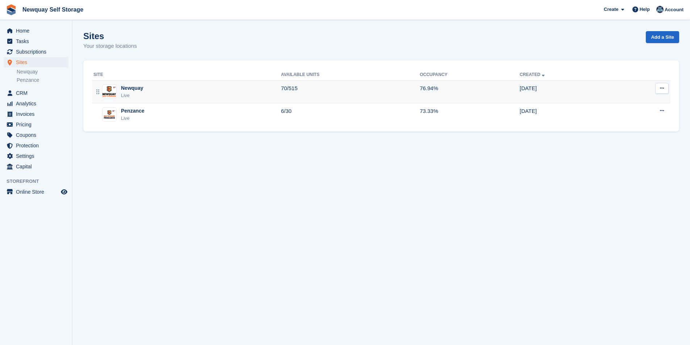
click at [121, 88] on div "Newquay" at bounding box center [132, 88] width 22 height 8
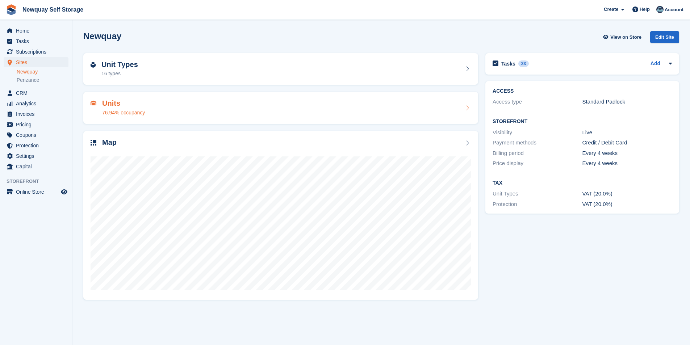
click at [119, 109] on div "76.94% occupancy" at bounding box center [123, 113] width 43 height 8
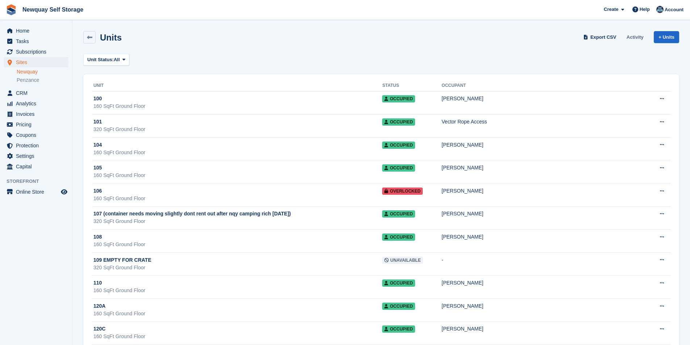
click at [641, 36] on link "Activity" at bounding box center [635, 37] width 23 height 12
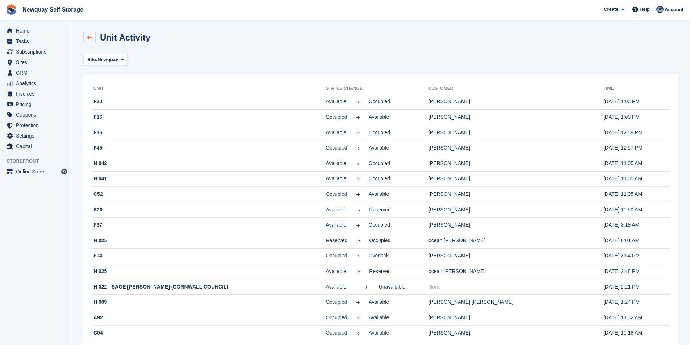
click at [85, 36] on link at bounding box center [89, 37] width 12 height 12
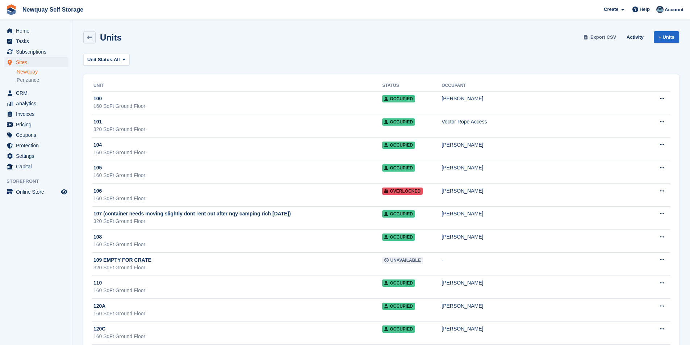
click at [610, 37] on span "Export CSV" at bounding box center [604, 37] width 26 height 7
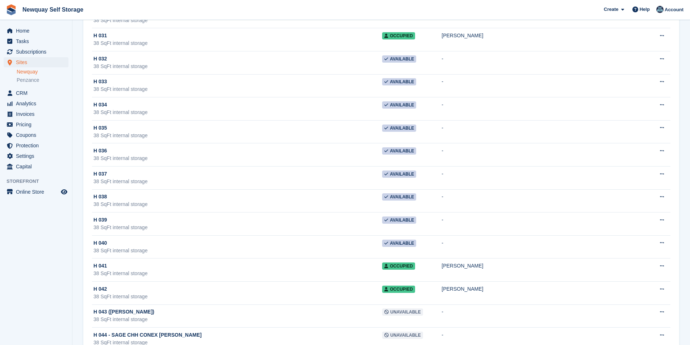
scroll to position [11341, 0]
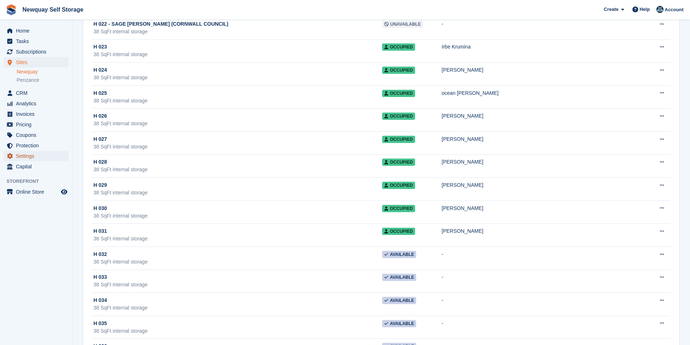
click at [27, 152] on span "Settings" at bounding box center [37, 156] width 43 height 10
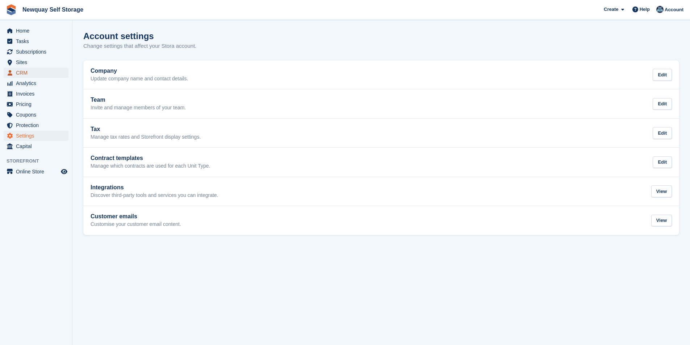
click at [32, 73] on span "CRM" at bounding box center [37, 73] width 43 height 10
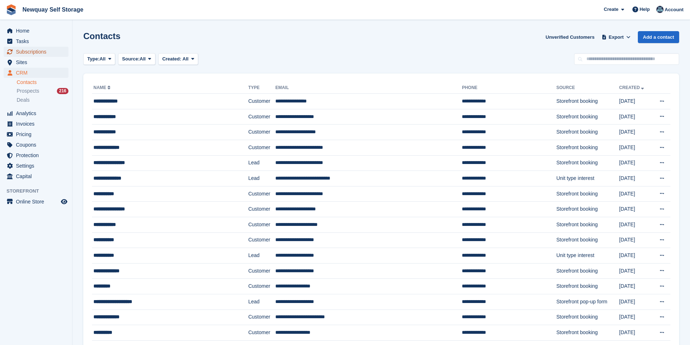
click at [29, 48] on span "Subscriptions" at bounding box center [37, 52] width 43 height 10
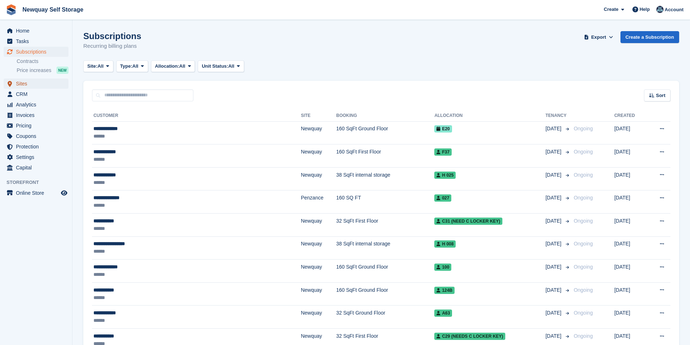
click at [22, 83] on span "Sites" at bounding box center [37, 84] width 43 height 10
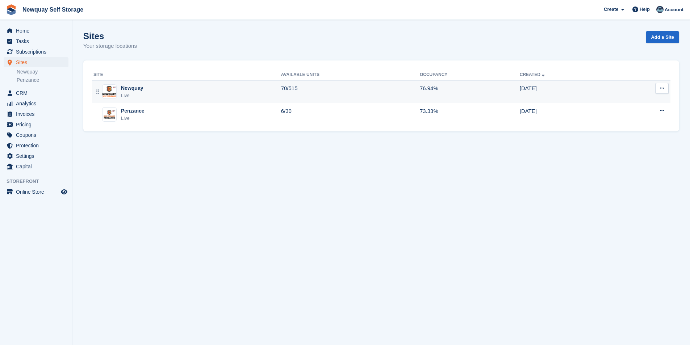
click at [133, 95] on div "Live" at bounding box center [132, 95] width 22 height 7
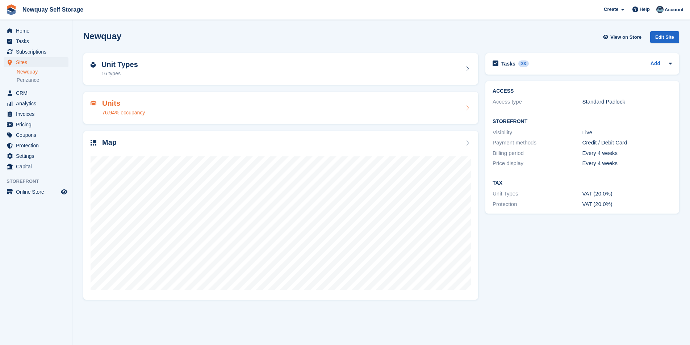
click at [135, 107] on h2 "Units" at bounding box center [123, 103] width 43 height 8
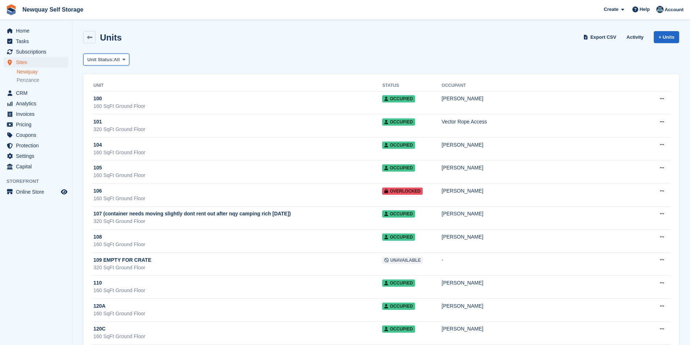
click at [121, 62] on span at bounding box center [124, 60] width 6 height 6
click at [115, 76] on link "All" at bounding box center [118, 76] width 63 height 13
drag, startPoint x: 634, startPoint y: 38, endPoint x: 605, endPoint y: 54, distance: 32.8
click at [634, 37] on link "Activity" at bounding box center [635, 37] width 23 height 12
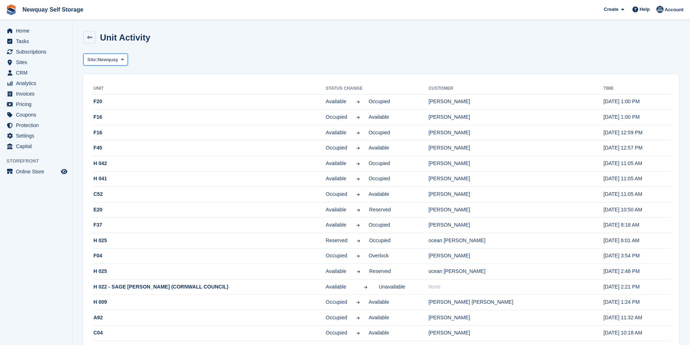
click at [115, 63] on button "Site: Newquay" at bounding box center [105, 60] width 45 height 12
click at [116, 92] on link "Newquay" at bounding box center [118, 89] width 63 height 13
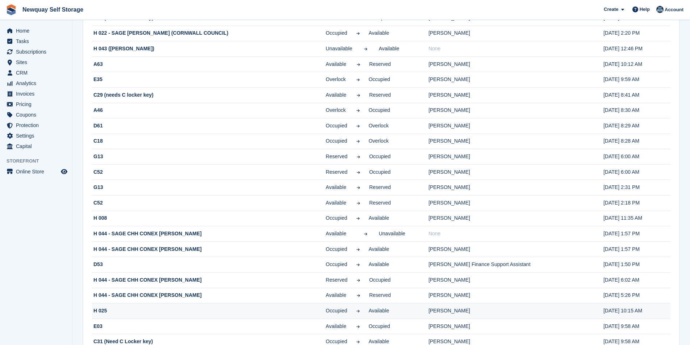
scroll to position [556, 0]
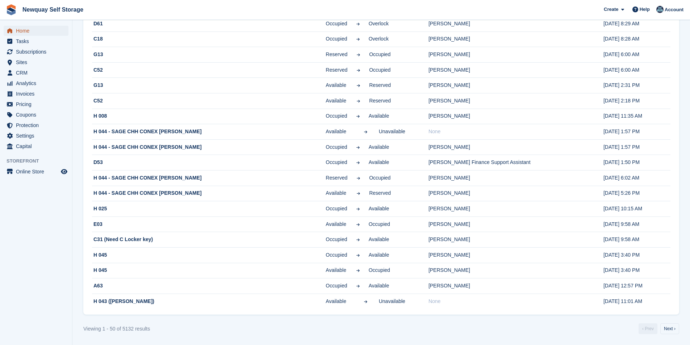
click at [26, 30] on span "Home" at bounding box center [37, 31] width 43 height 10
